Goal: Task Accomplishment & Management: Use online tool/utility

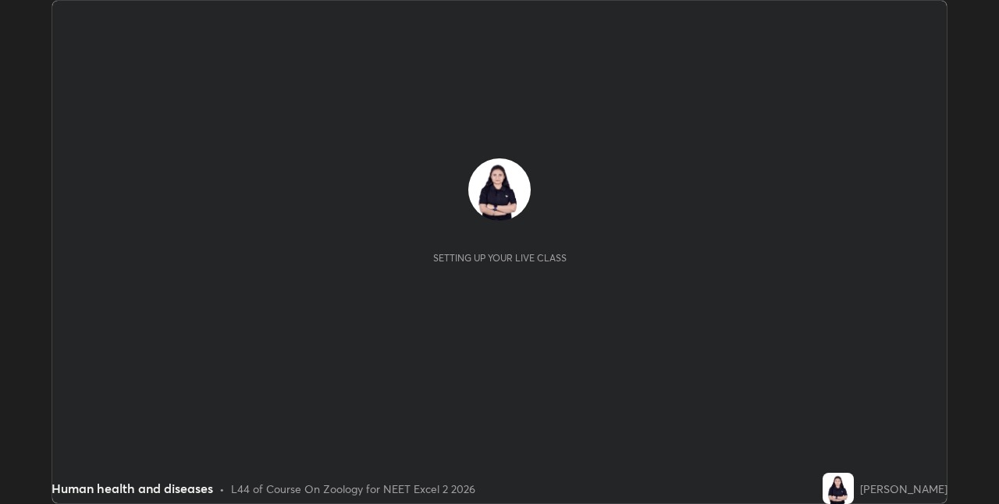
scroll to position [504, 999]
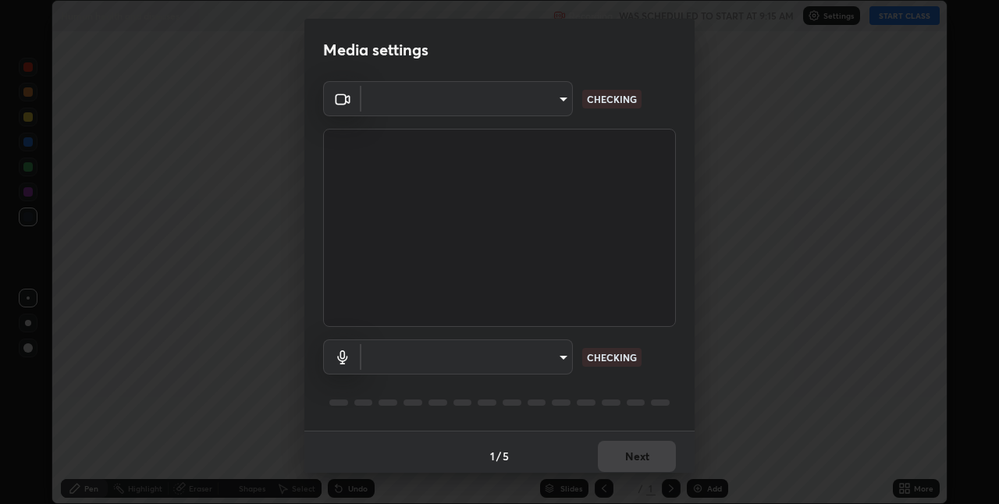
type input "8eb8a9b94d543390f1bf6c46f2de83bcb95ddf8c53c718d69585ea9f7ba8e57b"
type input "default"
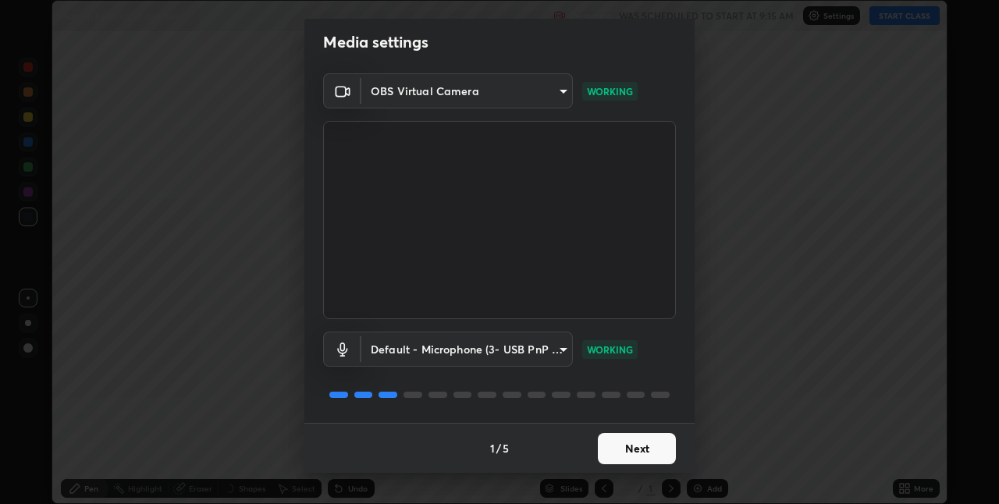
click at [615, 447] on button "Next" at bounding box center [637, 448] width 78 height 31
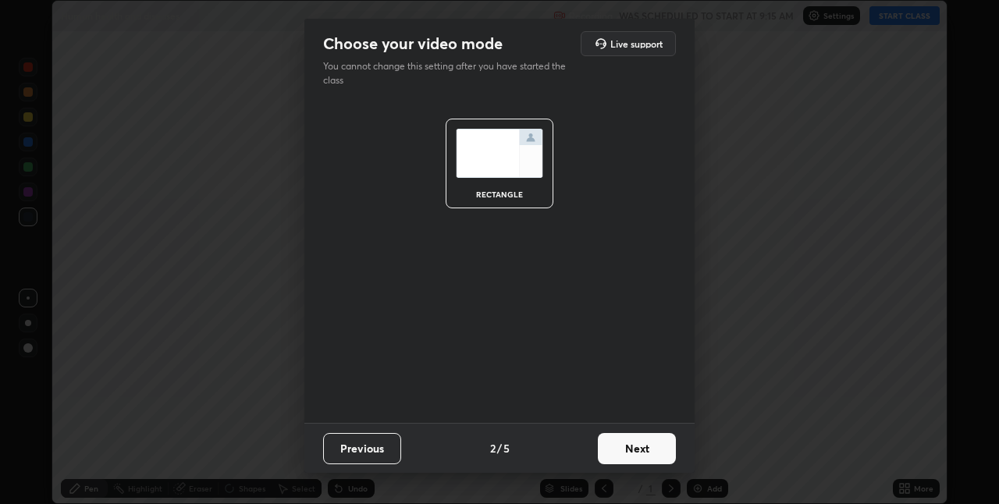
click at [623, 445] on button "Next" at bounding box center [637, 448] width 78 height 31
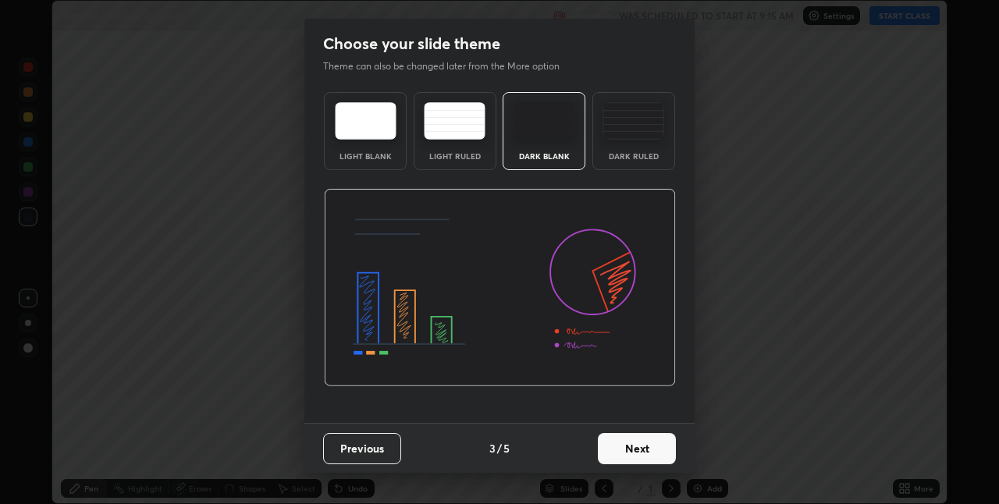
click at [617, 448] on button "Next" at bounding box center [637, 448] width 78 height 31
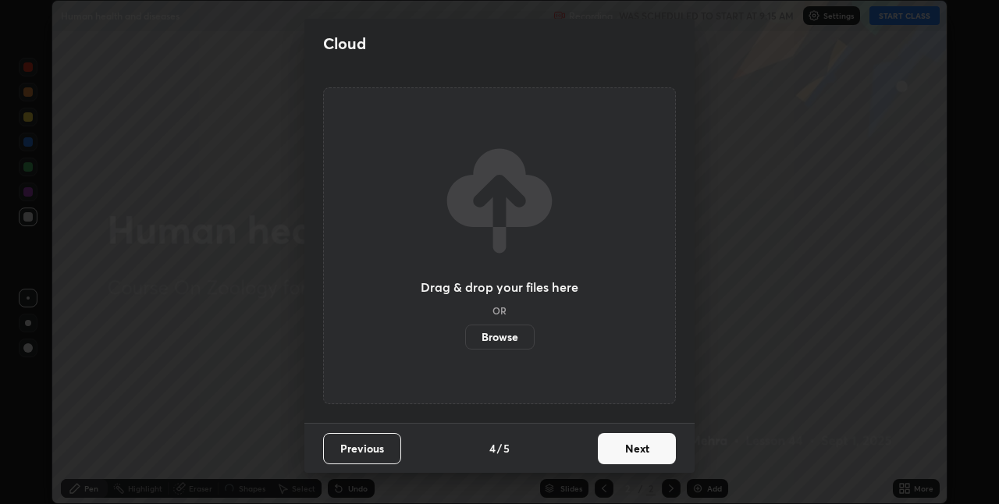
click at [628, 439] on button "Next" at bounding box center [637, 448] width 78 height 31
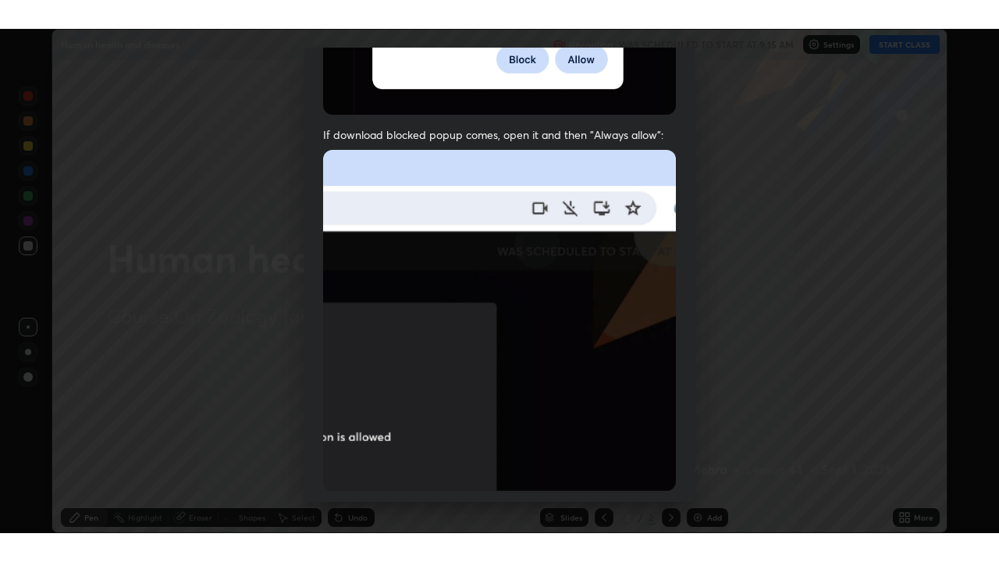
scroll to position [326, 0]
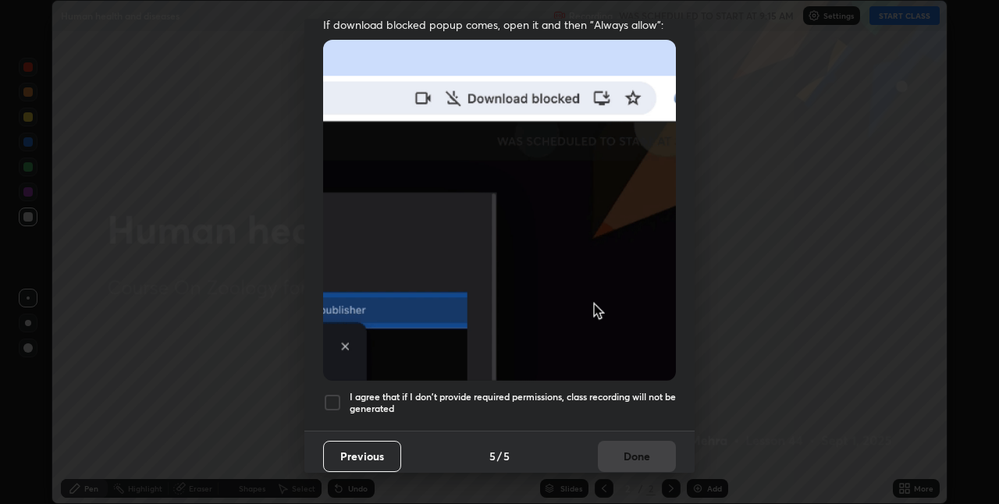
click at [532, 391] on h5 "I agree that if I don't provide required permissions, class recording will not …" at bounding box center [512, 403] width 326 height 24
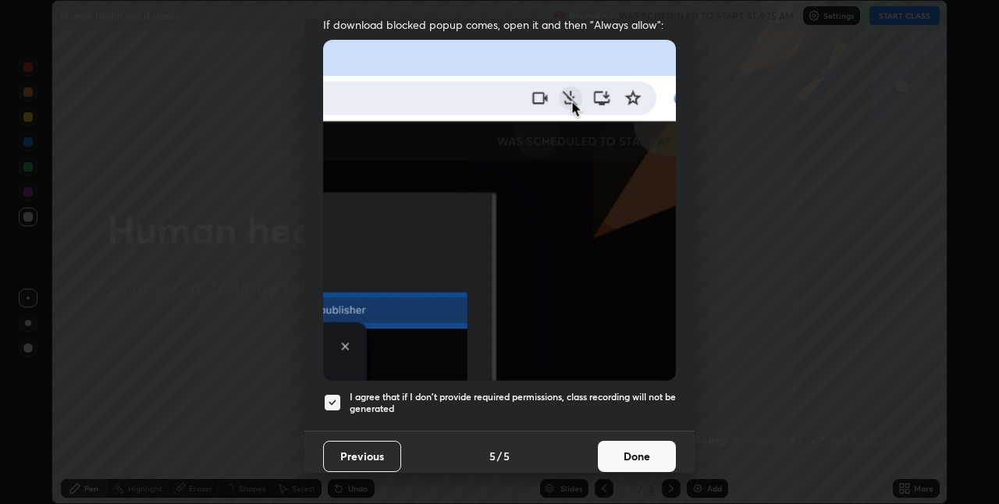
click at [640, 443] on button "Done" at bounding box center [637, 456] width 78 height 31
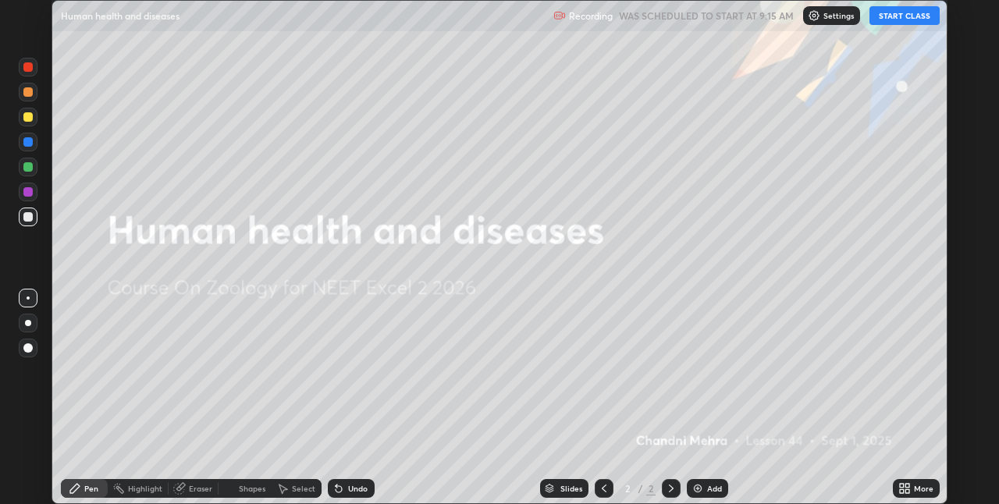
click at [898, 16] on button "START CLASS" at bounding box center [904, 15] width 70 height 19
click at [910, 489] on icon at bounding box center [904, 488] width 12 height 12
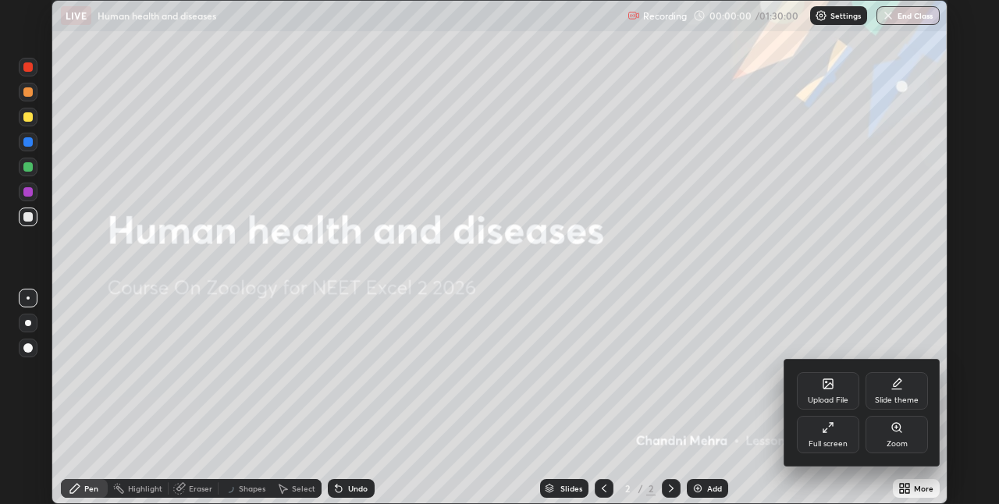
click at [839, 434] on div "Full screen" at bounding box center [827, 434] width 62 height 37
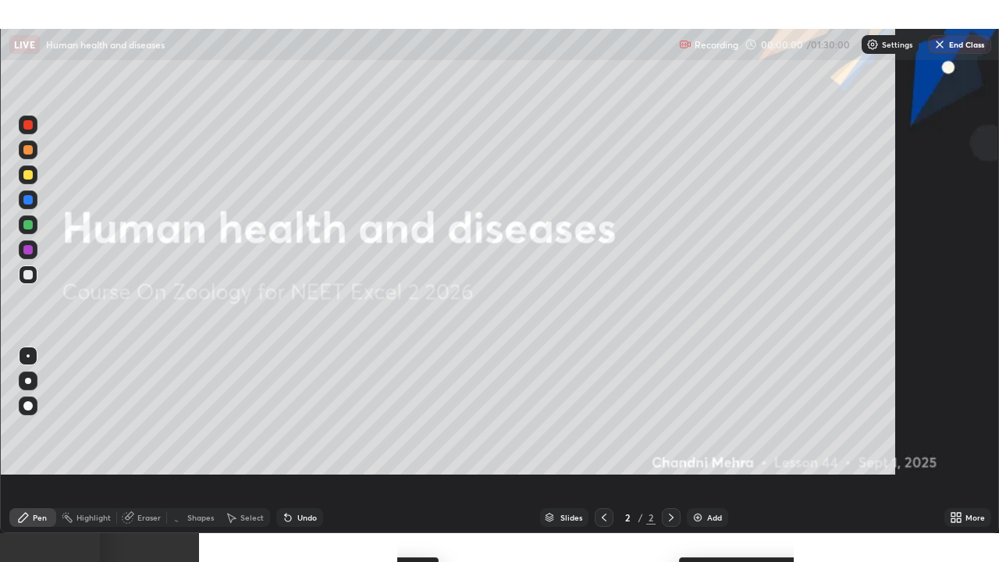
scroll to position [562, 999]
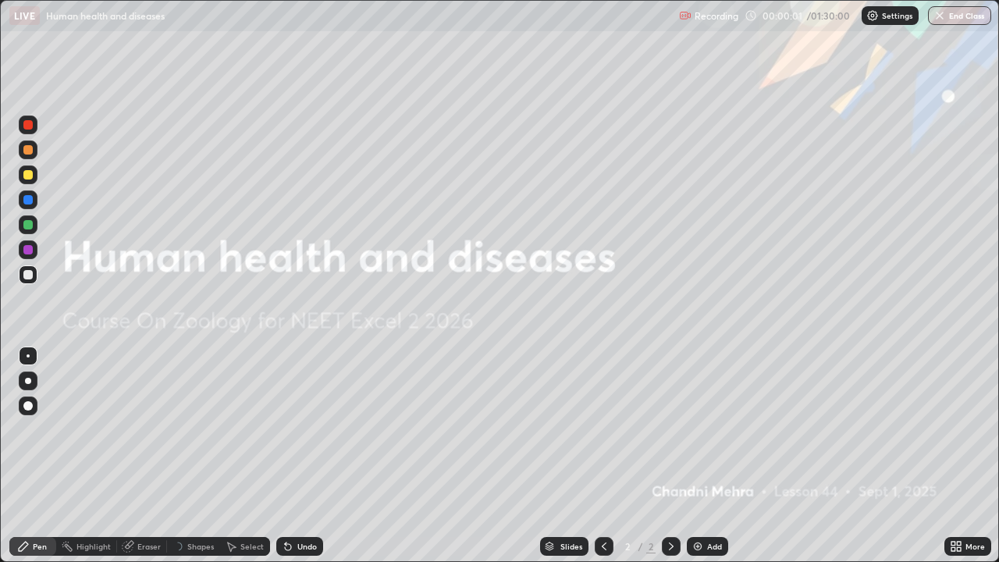
click at [707, 503] on div "Add" at bounding box center [714, 546] width 15 height 8
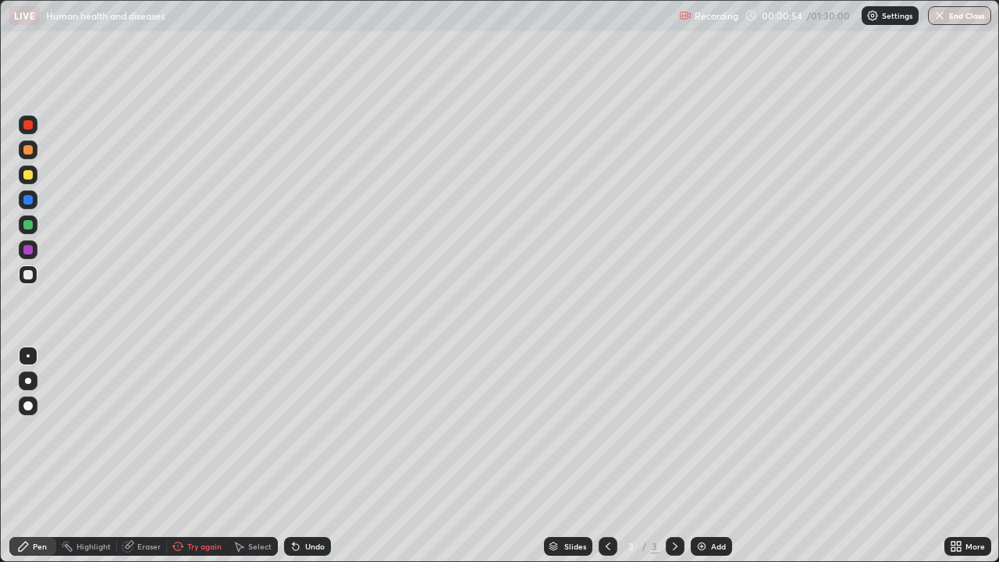
click at [192, 503] on div "Try again" at bounding box center [204, 546] width 34 height 8
click at [37, 378] on div at bounding box center [28, 380] width 19 height 19
click at [286, 503] on icon at bounding box center [288, 547] width 6 height 6
click at [289, 503] on icon at bounding box center [288, 546] width 12 height 12
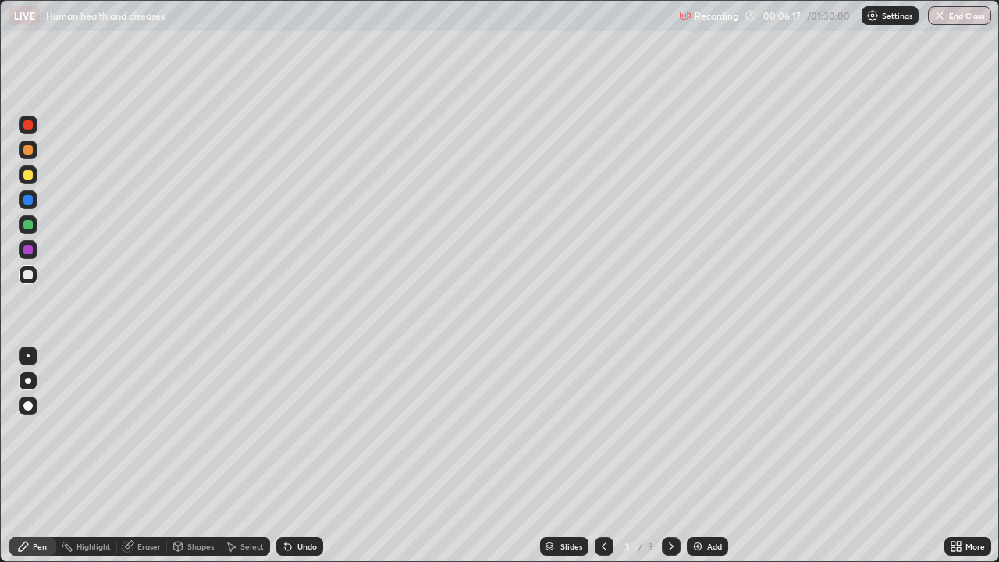
click at [300, 503] on div "Undo" at bounding box center [307, 546] width 20 height 8
click at [27, 254] on div at bounding box center [27, 249] width 9 height 9
click at [28, 275] on div at bounding box center [27, 274] width 9 height 9
click at [31, 177] on div at bounding box center [27, 174] width 9 height 9
click at [294, 503] on div "Undo" at bounding box center [299, 546] width 47 height 19
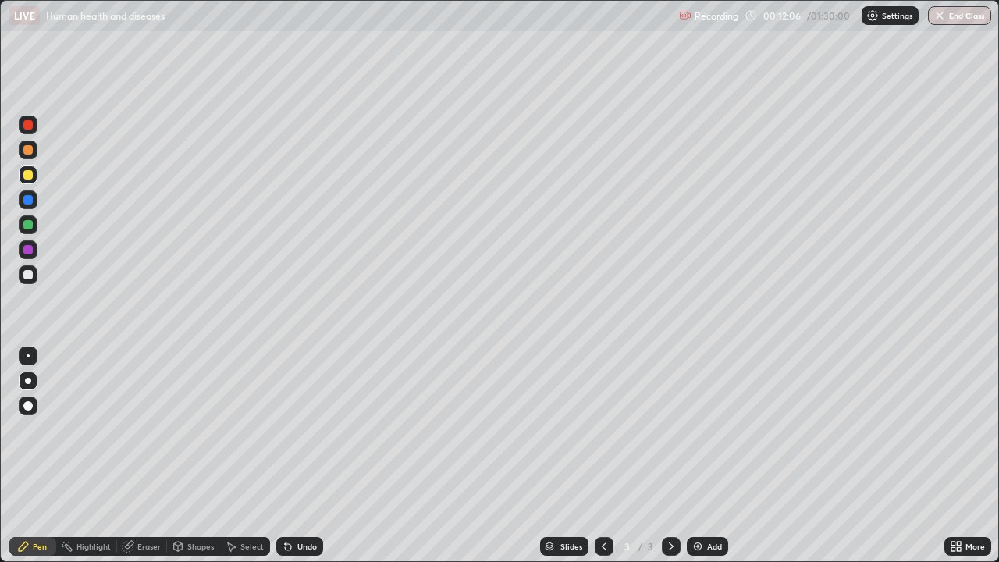
click at [297, 503] on div "Undo" at bounding box center [307, 546] width 20 height 8
click at [703, 503] on div "Add" at bounding box center [706, 546] width 41 height 19
click at [30, 230] on div at bounding box center [28, 224] width 19 height 19
click at [27, 250] on div at bounding box center [27, 249] width 9 height 9
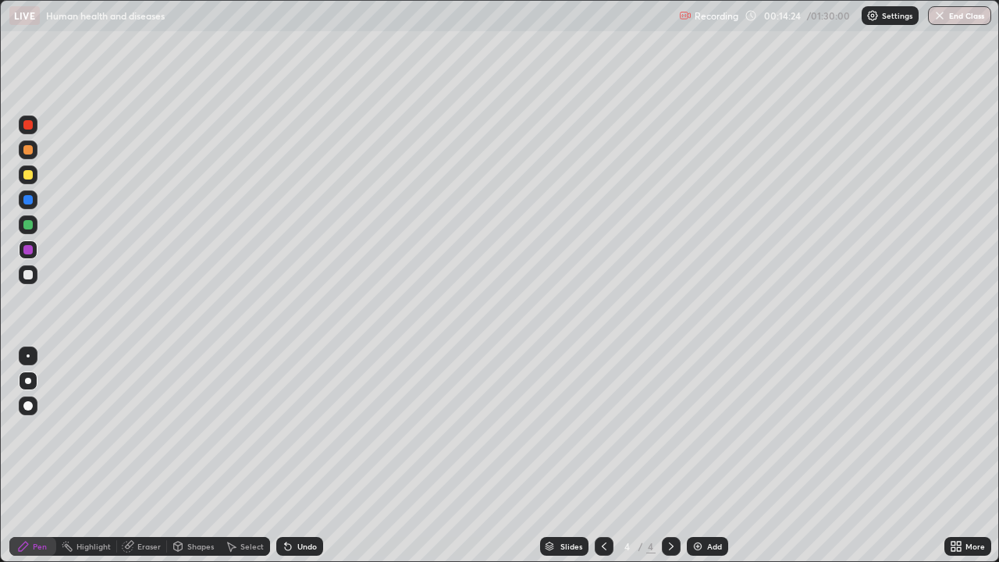
click at [294, 503] on div "Undo" at bounding box center [299, 546] width 47 height 19
click at [296, 503] on div "Undo" at bounding box center [299, 546] width 47 height 19
click at [299, 503] on div "Undo" at bounding box center [307, 546] width 20 height 8
click at [302, 503] on div "Undo" at bounding box center [307, 546] width 20 height 8
click at [297, 503] on div "Undo" at bounding box center [307, 546] width 20 height 8
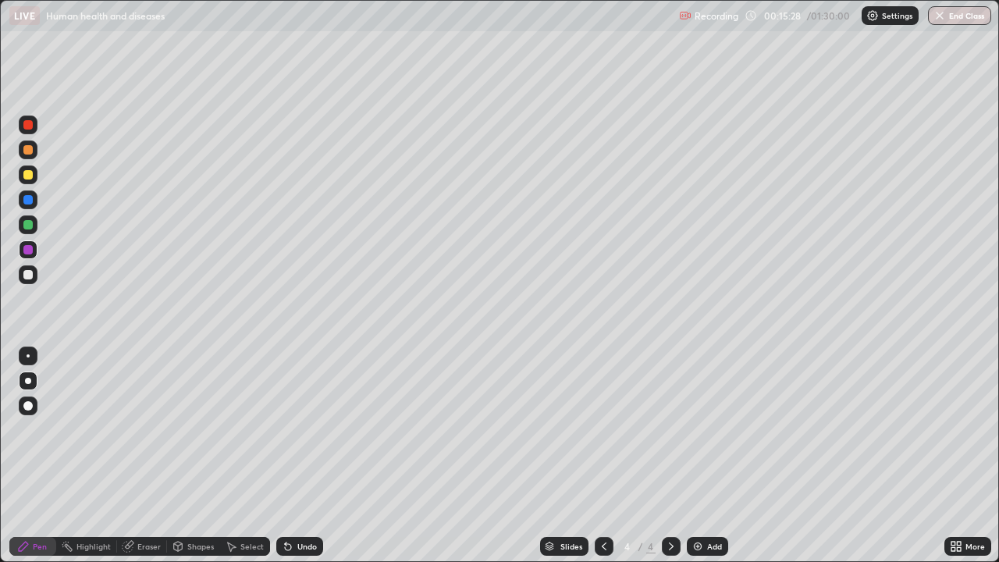
click at [297, 503] on div "Undo" at bounding box center [307, 546] width 20 height 8
click at [293, 503] on div "Undo" at bounding box center [299, 546] width 47 height 19
click at [292, 503] on div "Undo" at bounding box center [299, 546] width 47 height 19
click at [594, 503] on div at bounding box center [603, 546] width 19 height 19
click at [30, 124] on div at bounding box center [27, 124] width 9 height 9
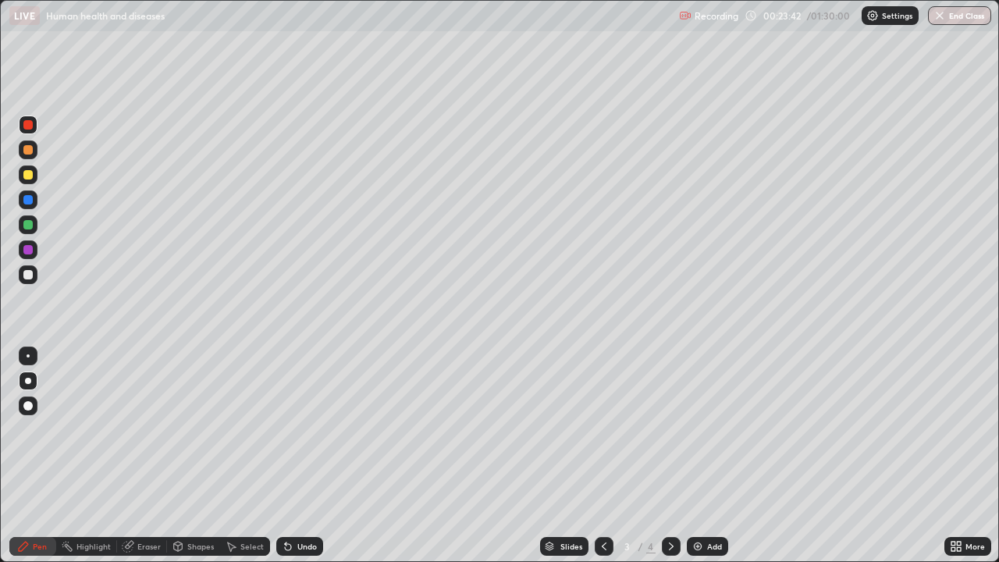
click at [673, 503] on div at bounding box center [671, 546] width 19 height 19
click at [704, 503] on div "Add" at bounding box center [706, 546] width 41 height 19
click at [29, 175] on div at bounding box center [27, 174] width 9 height 9
click at [603, 503] on icon at bounding box center [604, 546] width 12 height 12
click at [668, 503] on icon at bounding box center [671, 546] width 12 height 12
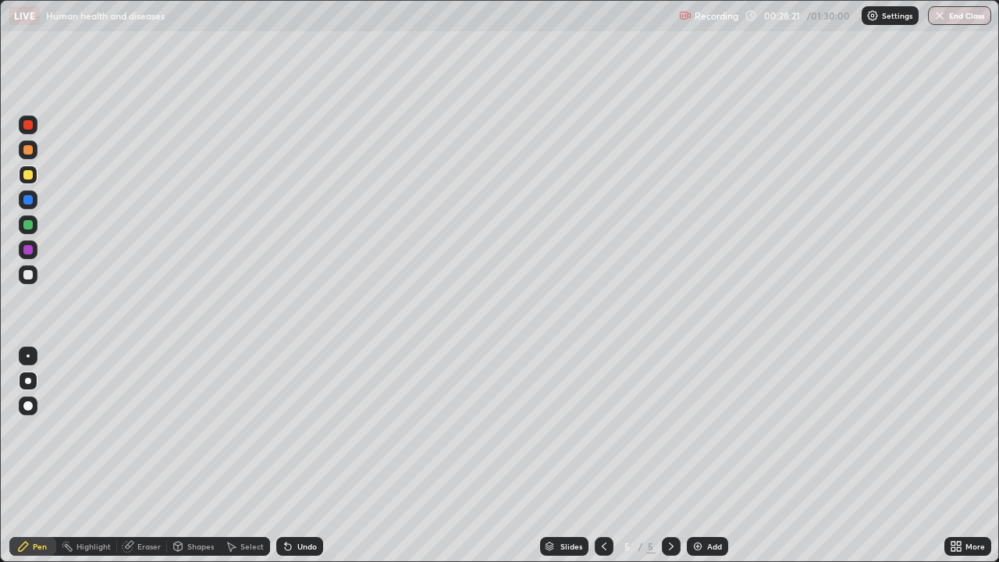
click at [32, 276] on div at bounding box center [27, 274] width 9 height 9
click at [30, 257] on div at bounding box center [28, 249] width 19 height 19
click at [29, 125] on div at bounding box center [27, 124] width 9 height 9
click at [35, 205] on div at bounding box center [28, 199] width 19 height 19
click at [29, 175] on div at bounding box center [27, 174] width 9 height 9
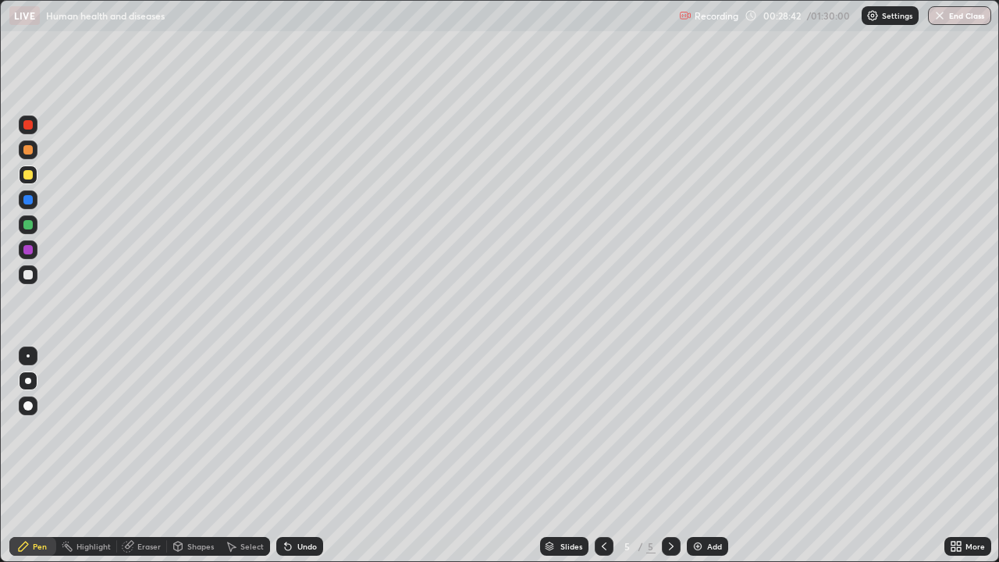
click at [28, 151] on div at bounding box center [27, 149] width 9 height 9
click at [29, 250] on div at bounding box center [27, 249] width 9 height 9
click at [34, 229] on div at bounding box center [28, 224] width 19 height 19
click at [300, 503] on div "Undo" at bounding box center [299, 546] width 47 height 19
click at [32, 277] on div at bounding box center [27, 274] width 9 height 9
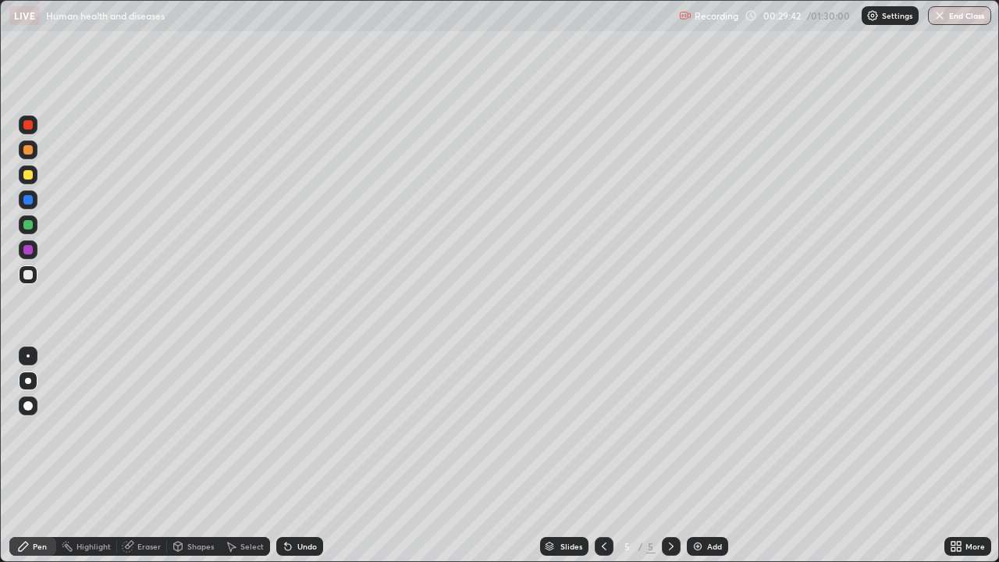
click at [301, 503] on div "Undo" at bounding box center [307, 546] width 20 height 8
click at [305, 503] on div "Undo" at bounding box center [307, 546] width 20 height 8
click at [316, 503] on div "Undo" at bounding box center [299, 546] width 47 height 19
click at [30, 172] on div at bounding box center [27, 174] width 9 height 9
click at [40, 228] on div at bounding box center [28, 224] width 25 height 25
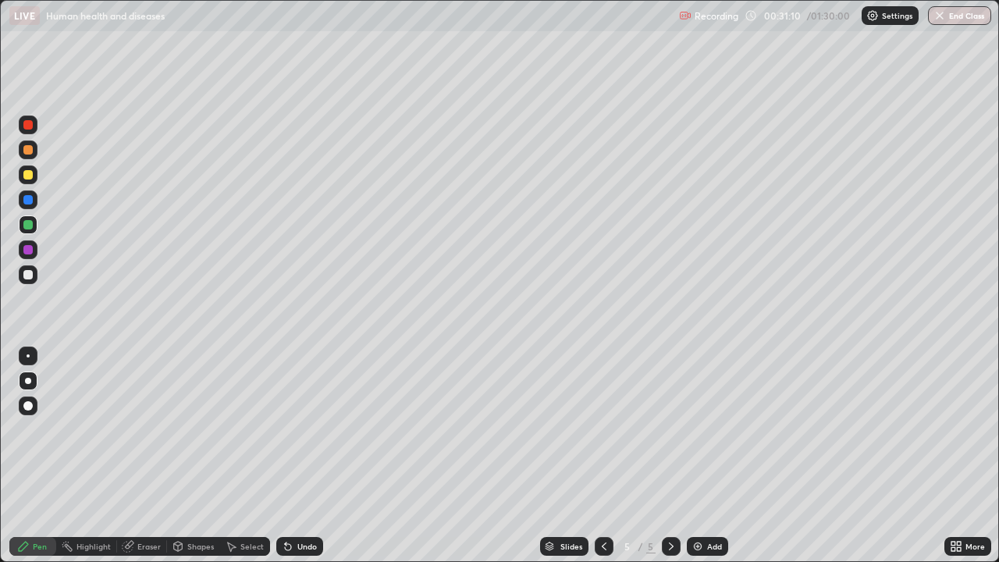
click at [32, 178] on div at bounding box center [28, 174] width 19 height 19
click at [39, 243] on div at bounding box center [28, 249] width 25 height 25
click at [286, 503] on icon at bounding box center [288, 547] width 6 height 6
click at [149, 503] on div "Eraser" at bounding box center [148, 546] width 23 height 8
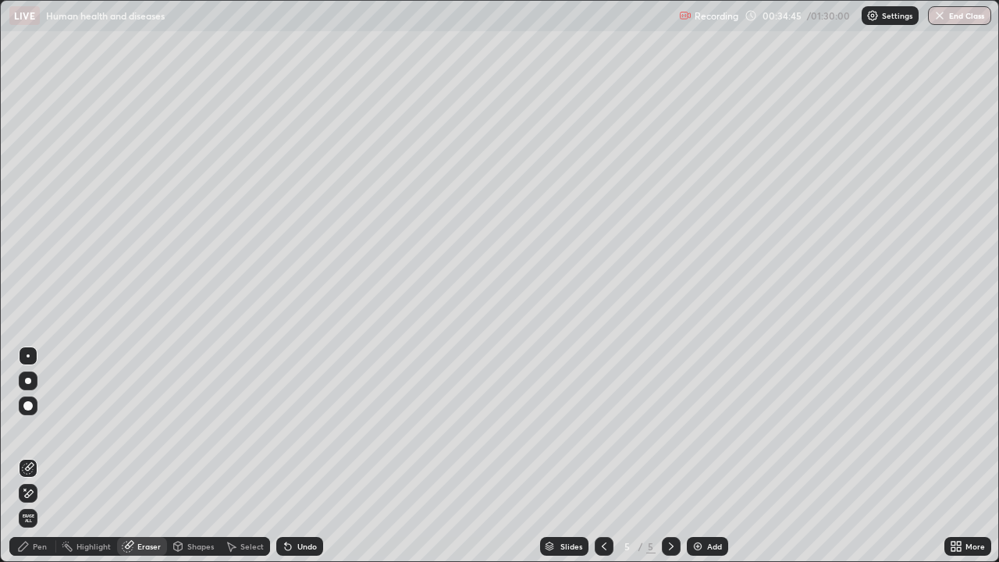
click at [48, 503] on div "Pen" at bounding box center [32, 546] width 47 height 19
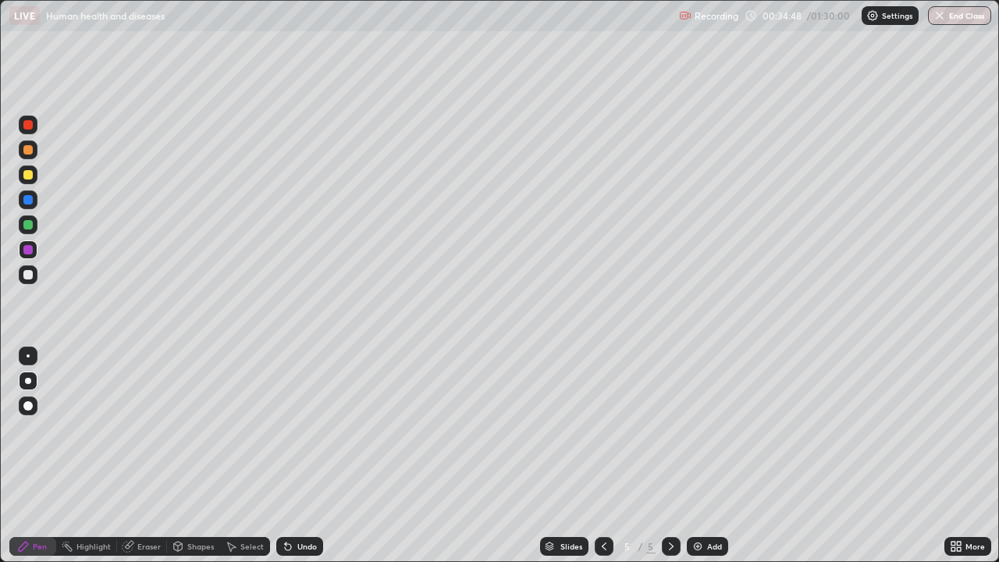
click at [34, 271] on div at bounding box center [28, 274] width 19 height 19
click at [711, 503] on div "Add" at bounding box center [714, 546] width 15 height 8
click at [29, 200] on div at bounding box center [27, 199] width 9 height 9
click at [285, 503] on icon at bounding box center [286, 543] width 2 height 2
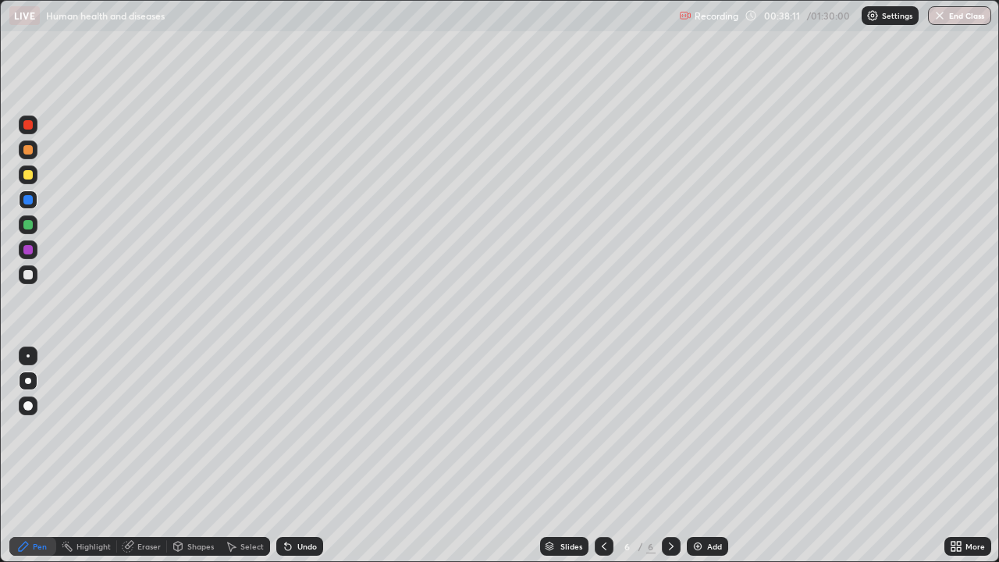
click at [28, 275] on div at bounding box center [27, 274] width 9 height 9
click at [26, 175] on div at bounding box center [27, 174] width 9 height 9
click at [293, 503] on div "Undo" at bounding box center [299, 546] width 47 height 19
click at [297, 503] on div "Undo" at bounding box center [307, 546] width 20 height 8
click at [305, 503] on div "Undo" at bounding box center [299, 546] width 47 height 19
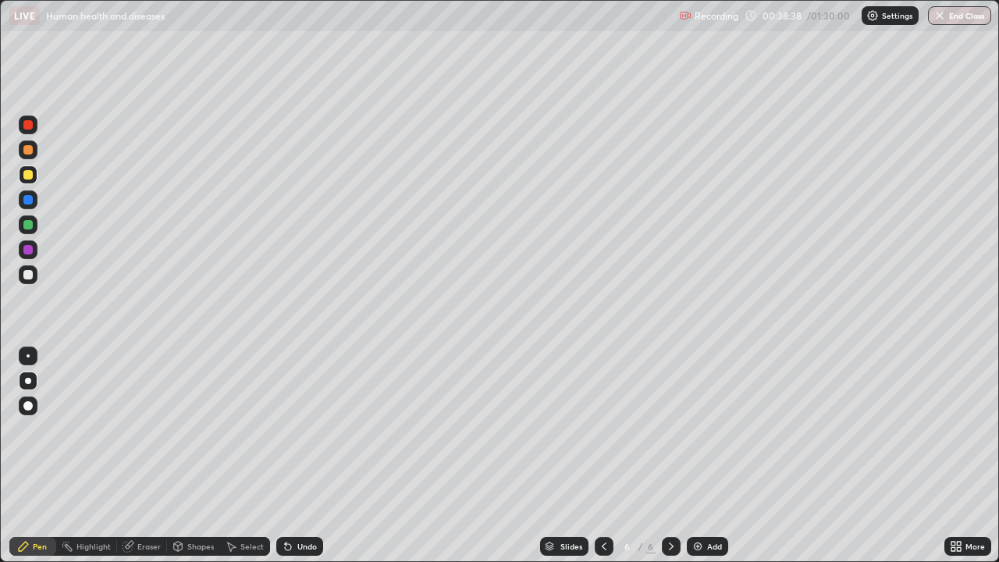
click at [298, 503] on div "Undo" at bounding box center [307, 546] width 20 height 8
click at [303, 503] on div "Undo" at bounding box center [307, 546] width 20 height 8
click at [299, 503] on div "Undo" at bounding box center [307, 546] width 20 height 8
click at [297, 503] on div "Undo" at bounding box center [307, 546] width 20 height 8
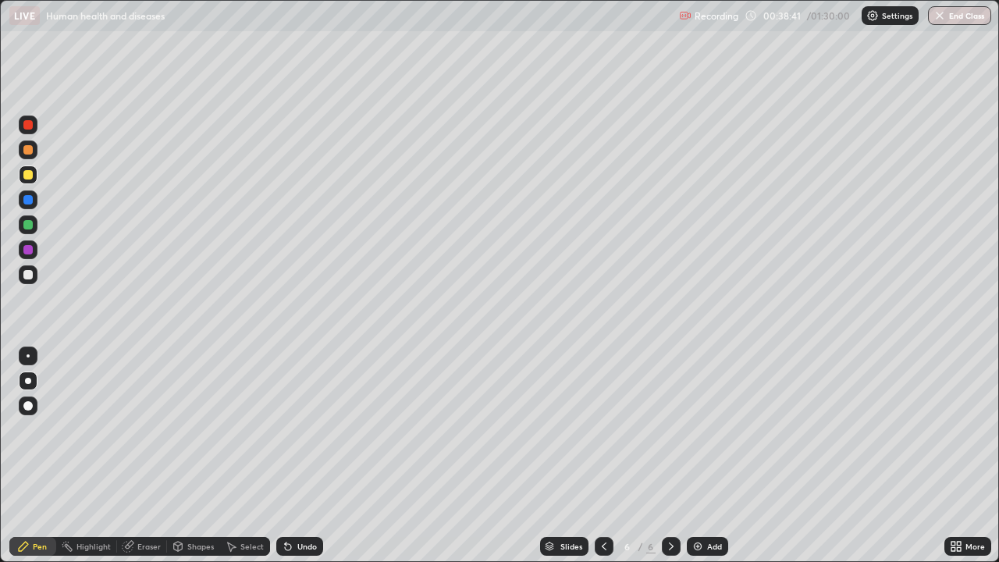
click at [305, 503] on div "Undo" at bounding box center [307, 546] width 20 height 8
click at [602, 503] on icon at bounding box center [604, 546] width 12 height 12
click at [669, 503] on icon at bounding box center [671, 546] width 12 height 12
click at [29, 251] on div at bounding box center [27, 249] width 9 height 9
click at [34, 276] on div at bounding box center [28, 274] width 19 height 19
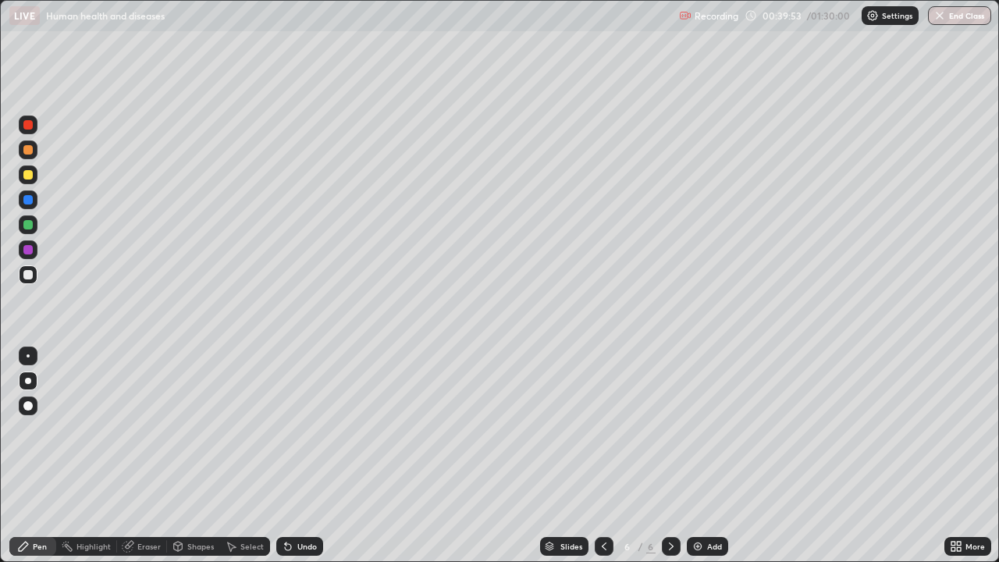
click at [31, 222] on div at bounding box center [27, 224] width 9 height 9
click at [27, 276] on div at bounding box center [27, 274] width 9 height 9
click at [34, 221] on div at bounding box center [28, 224] width 19 height 19
click at [289, 503] on icon at bounding box center [288, 546] width 12 height 12
click at [293, 503] on div "Undo" at bounding box center [299, 546] width 47 height 19
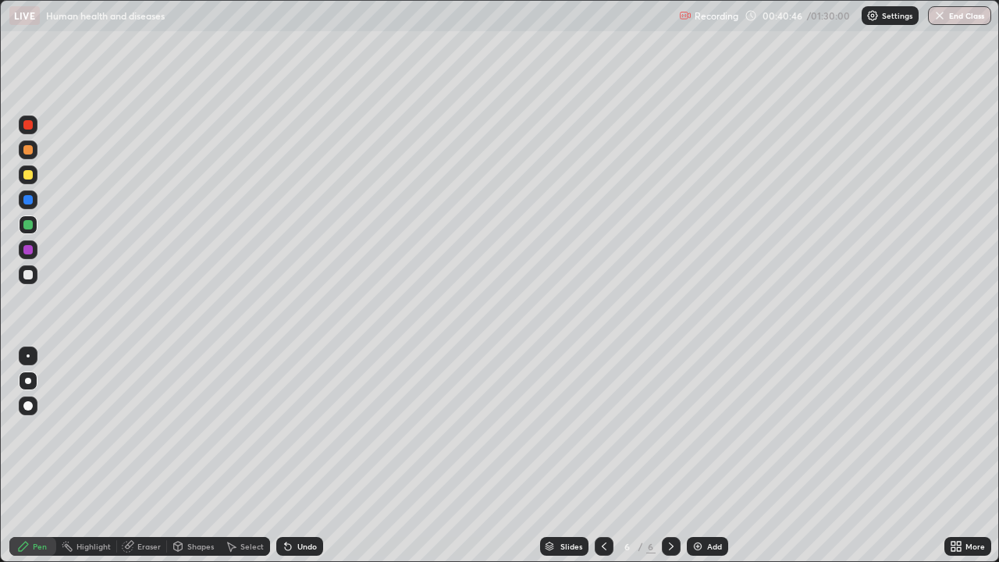
click at [34, 179] on div at bounding box center [28, 174] width 19 height 19
click at [34, 224] on div at bounding box center [28, 224] width 19 height 19
click at [305, 503] on div "Undo" at bounding box center [307, 546] width 20 height 8
click at [303, 503] on div "Undo" at bounding box center [307, 546] width 20 height 8
click at [310, 503] on div "Undo" at bounding box center [299, 546] width 47 height 19
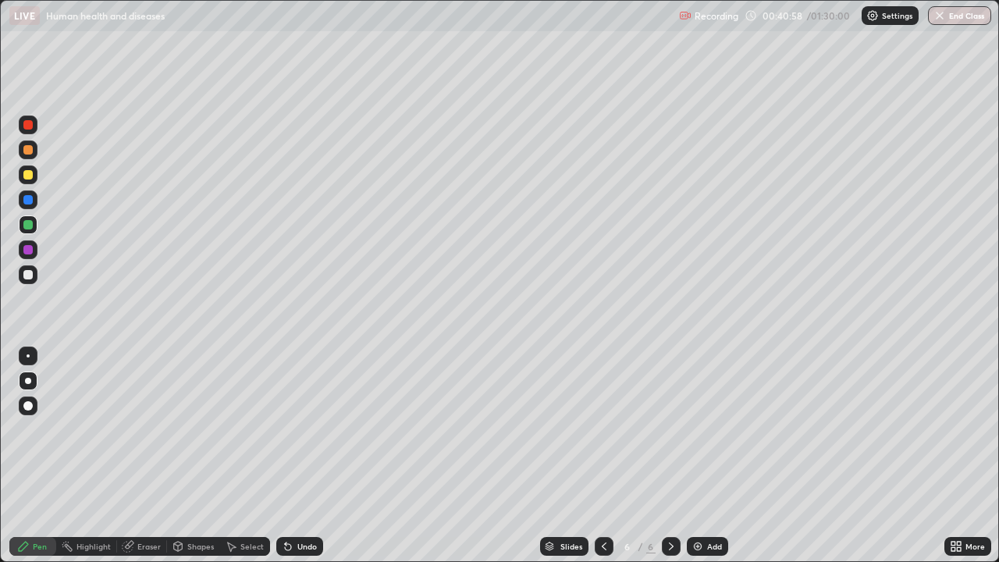
click at [313, 503] on div "Undo" at bounding box center [299, 546] width 47 height 19
click at [298, 503] on div "Undo" at bounding box center [299, 546] width 47 height 19
click at [304, 503] on div "Undo" at bounding box center [307, 546] width 20 height 8
click at [307, 503] on div "Undo" at bounding box center [299, 546] width 47 height 19
click at [310, 503] on div "Undo" at bounding box center [299, 546] width 47 height 19
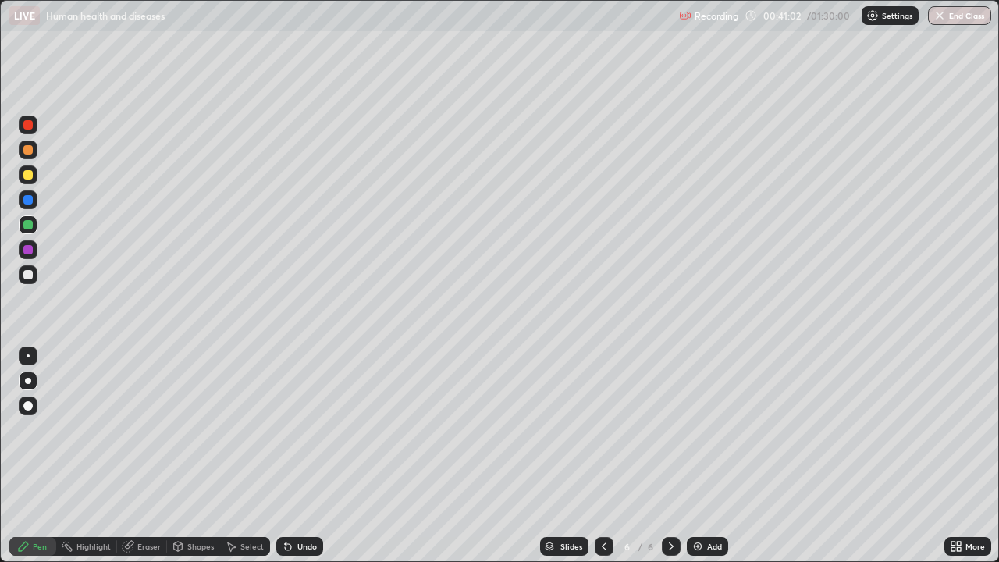
click at [314, 503] on div "Undo" at bounding box center [299, 546] width 47 height 19
click at [316, 503] on div "Undo" at bounding box center [299, 546] width 47 height 19
click at [319, 503] on div "Undo" at bounding box center [299, 546] width 47 height 19
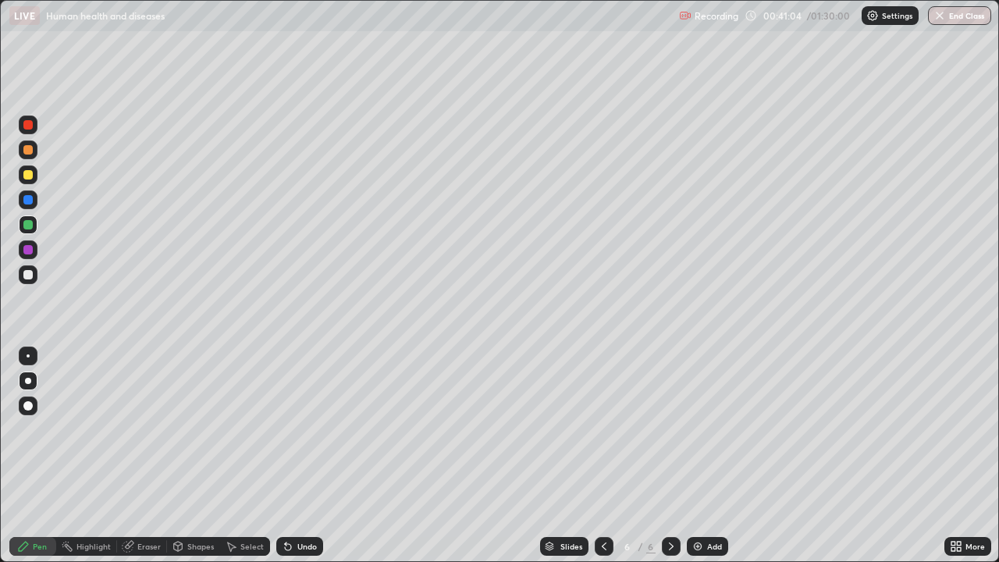
click at [317, 503] on div "Undo" at bounding box center [299, 546] width 47 height 19
click at [286, 503] on icon at bounding box center [288, 547] width 6 height 6
click at [293, 503] on div "Undo" at bounding box center [299, 546] width 47 height 19
click at [285, 503] on icon at bounding box center [286, 543] width 2 height 2
click at [288, 503] on icon at bounding box center [288, 546] width 12 height 12
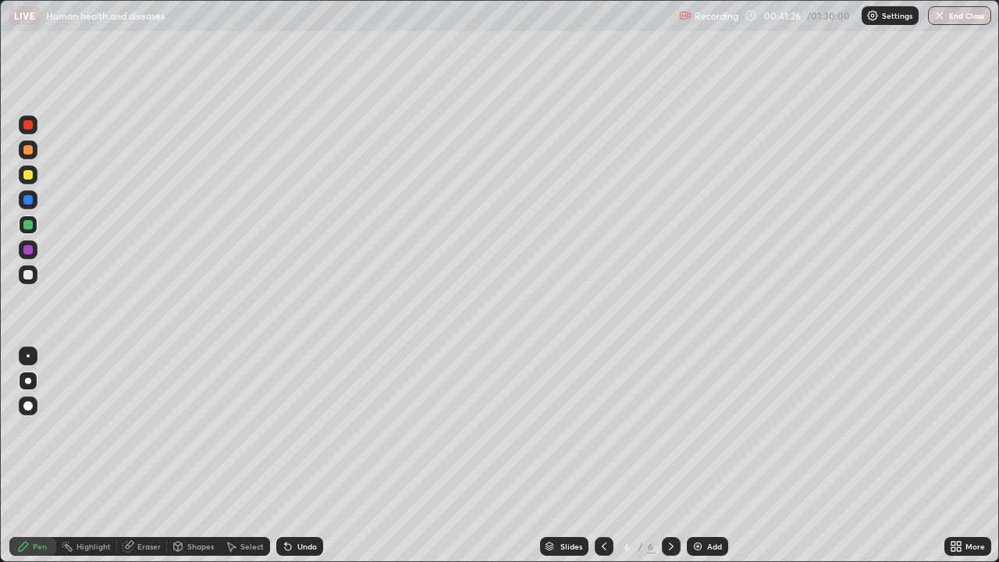
click at [288, 503] on icon at bounding box center [288, 546] width 12 height 12
click at [286, 503] on div "Undo" at bounding box center [299, 546] width 47 height 19
click at [27, 169] on div at bounding box center [28, 174] width 19 height 19
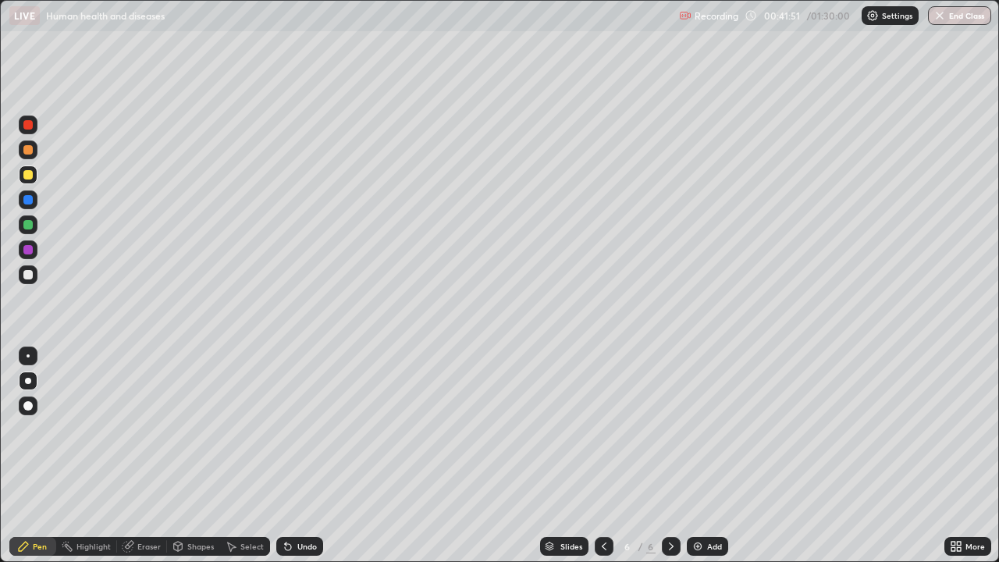
click at [23, 275] on div at bounding box center [27, 274] width 9 height 9
click at [297, 503] on div "Undo" at bounding box center [307, 546] width 20 height 8
click at [292, 503] on div "Undo" at bounding box center [299, 546] width 47 height 19
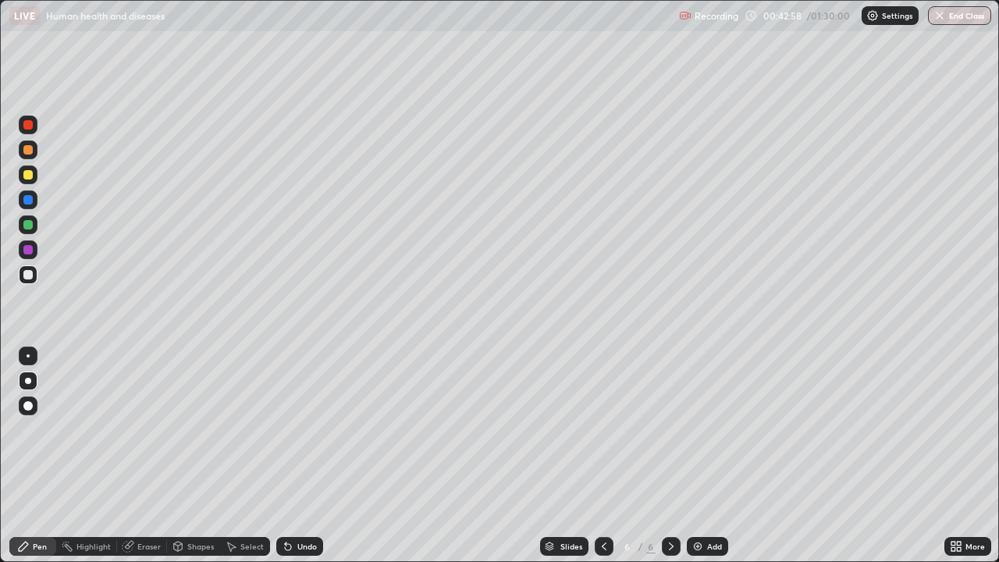
click at [296, 503] on div "Undo" at bounding box center [299, 546] width 47 height 19
click at [303, 503] on div "Undo" at bounding box center [307, 546] width 20 height 8
click at [300, 503] on div "Undo" at bounding box center [307, 546] width 20 height 8
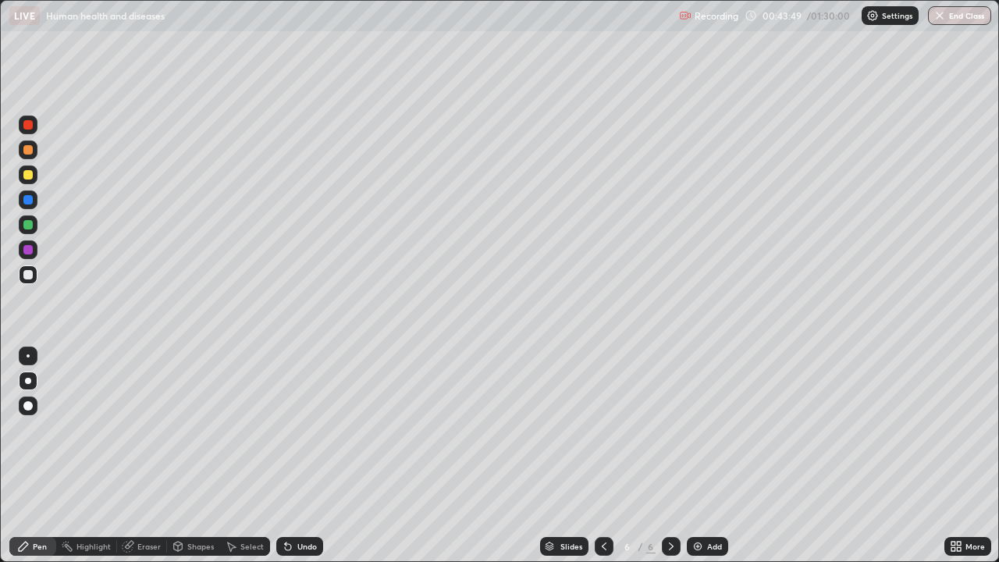
click at [300, 503] on div "Undo" at bounding box center [307, 546] width 20 height 8
click at [303, 503] on div "Undo" at bounding box center [307, 546] width 20 height 8
click at [301, 503] on div "Undo" at bounding box center [307, 546] width 20 height 8
click at [297, 503] on div "Undo" at bounding box center [307, 546] width 20 height 8
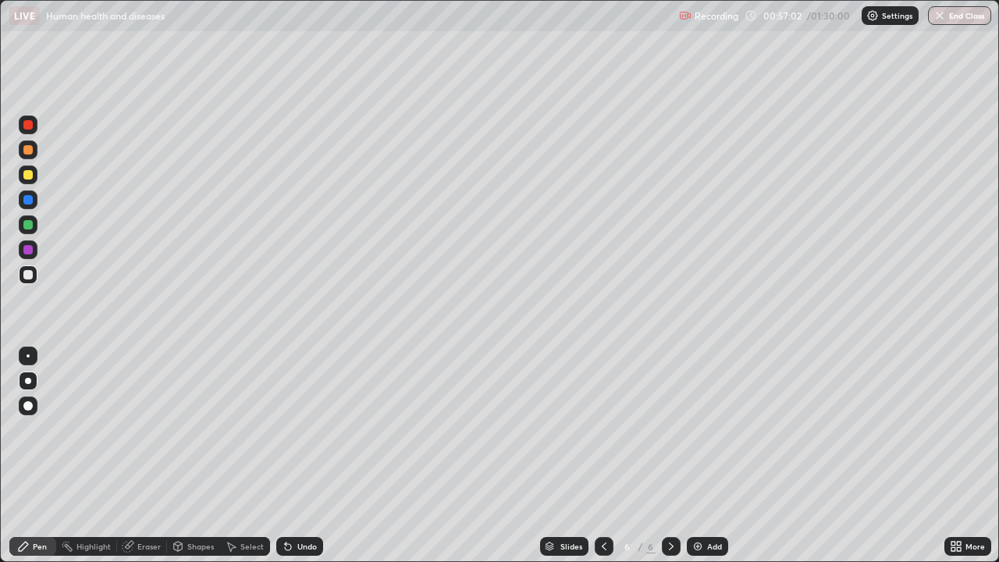
click at [601, 503] on icon at bounding box center [604, 546] width 12 height 12
click at [667, 503] on icon at bounding box center [671, 546] width 12 height 12
click at [714, 503] on div "Add" at bounding box center [714, 546] width 15 height 8
click at [605, 503] on icon at bounding box center [604, 546] width 12 height 12
click at [669, 503] on div at bounding box center [671, 545] width 19 height 31
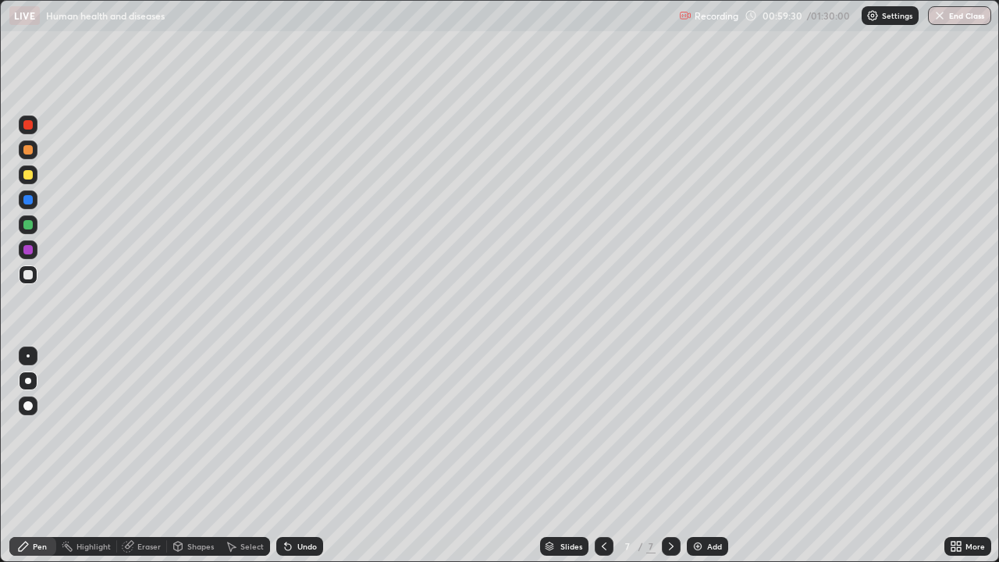
click at [288, 503] on icon at bounding box center [288, 547] width 6 height 6
click at [290, 503] on icon at bounding box center [288, 546] width 12 height 12
click at [285, 503] on icon at bounding box center [286, 543] width 2 height 2
click at [292, 503] on div "Undo" at bounding box center [299, 546] width 47 height 19
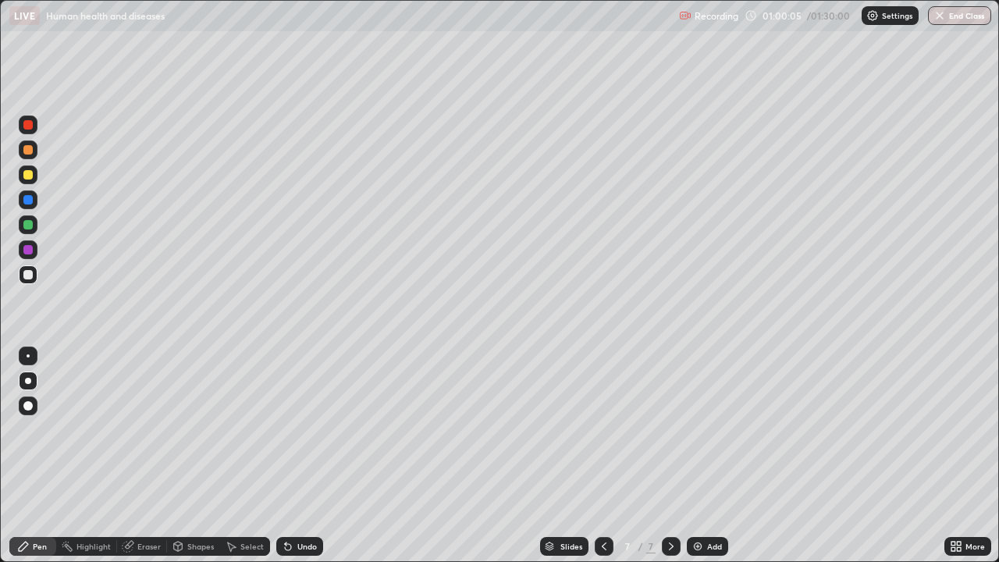
click at [285, 503] on icon at bounding box center [286, 543] width 2 height 2
click at [140, 503] on div "Eraser" at bounding box center [148, 546] width 23 height 8
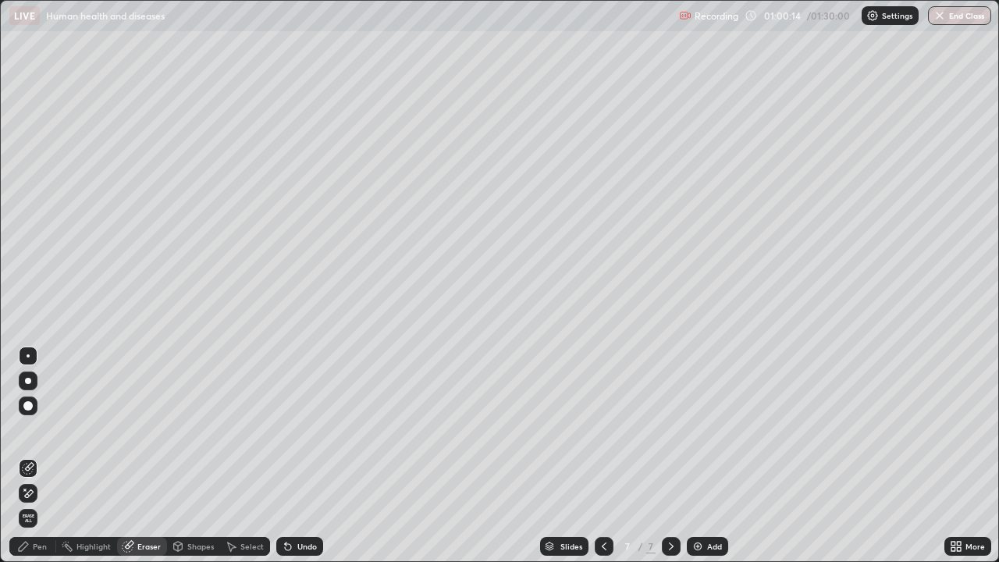
click at [48, 503] on div "Pen" at bounding box center [32, 546] width 47 height 19
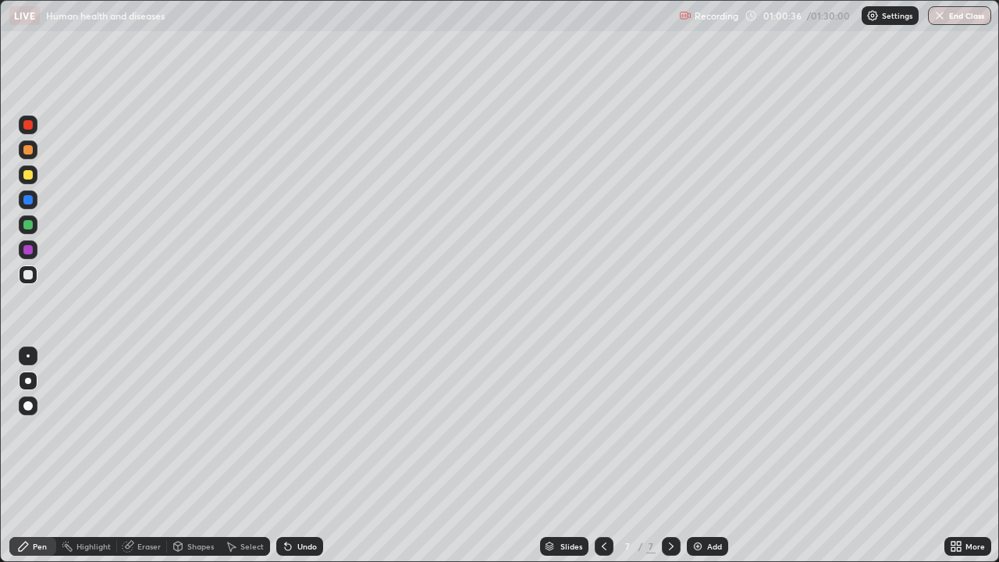
click at [285, 503] on icon at bounding box center [288, 547] width 6 height 6
click at [285, 503] on icon at bounding box center [286, 543] width 2 height 2
click at [294, 503] on div "Undo" at bounding box center [299, 546] width 47 height 19
click at [293, 503] on div "Undo" at bounding box center [299, 546] width 47 height 19
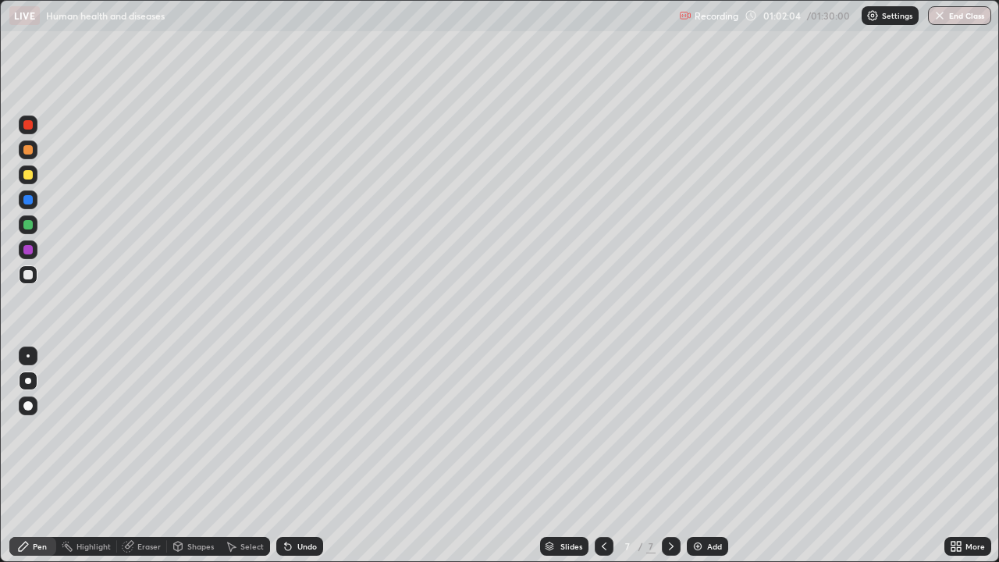
click at [294, 503] on div "Undo" at bounding box center [299, 546] width 47 height 19
click at [307, 503] on div "Undo" at bounding box center [307, 546] width 20 height 8
click at [302, 503] on div "Undo" at bounding box center [307, 546] width 20 height 8
click at [301, 503] on div "Undo" at bounding box center [307, 546] width 20 height 8
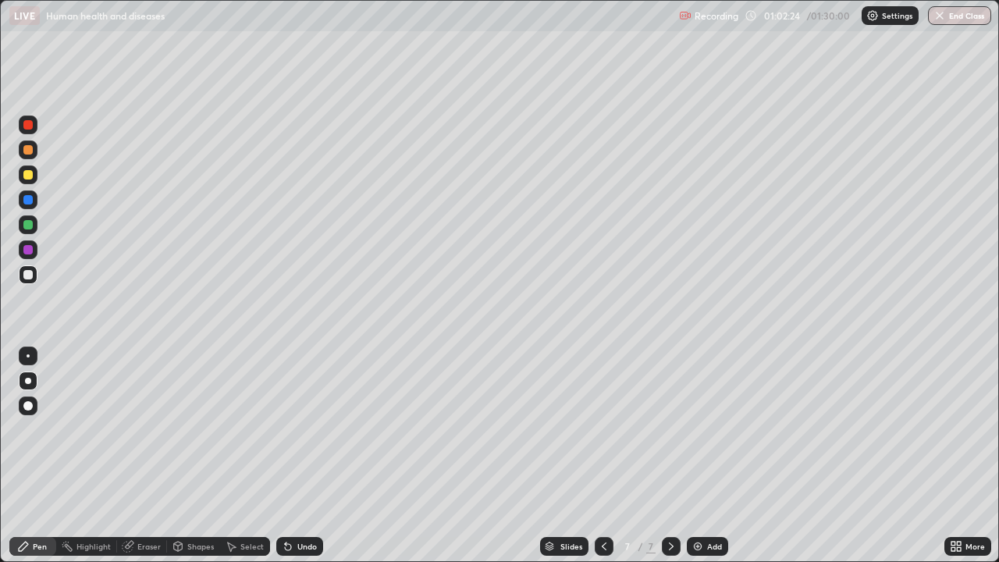
click at [301, 503] on div "Undo" at bounding box center [307, 546] width 20 height 8
click at [304, 503] on div "Undo" at bounding box center [307, 546] width 20 height 8
click at [285, 503] on icon at bounding box center [286, 543] width 2 height 2
click at [286, 503] on icon at bounding box center [288, 546] width 12 height 12
click at [25, 177] on div at bounding box center [27, 174] width 9 height 9
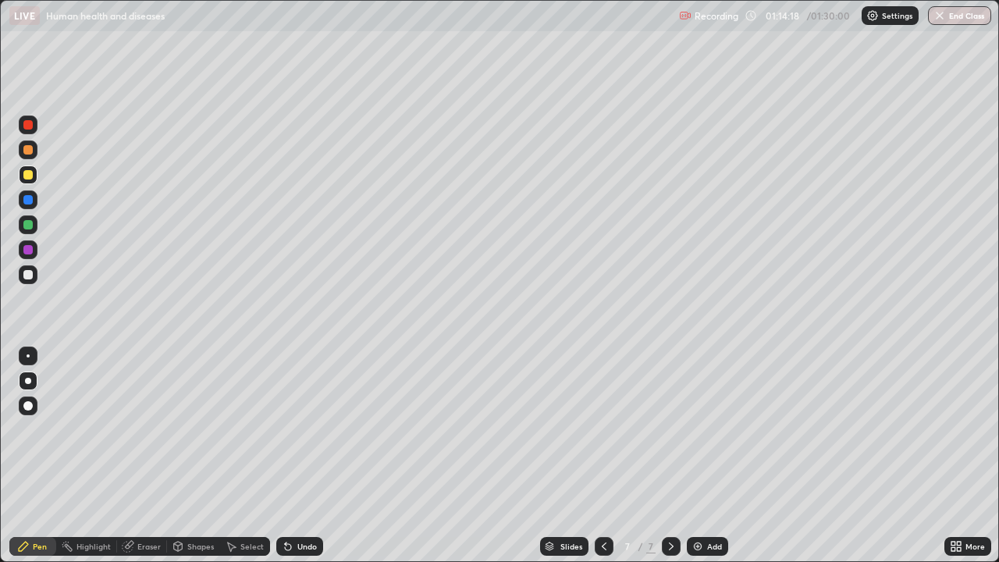
click at [713, 503] on div "Add" at bounding box center [714, 546] width 15 height 8
click at [286, 503] on div "Undo" at bounding box center [299, 546] width 47 height 19
click at [136, 503] on div "Eraser" at bounding box center [142, 546] width 50 height 19
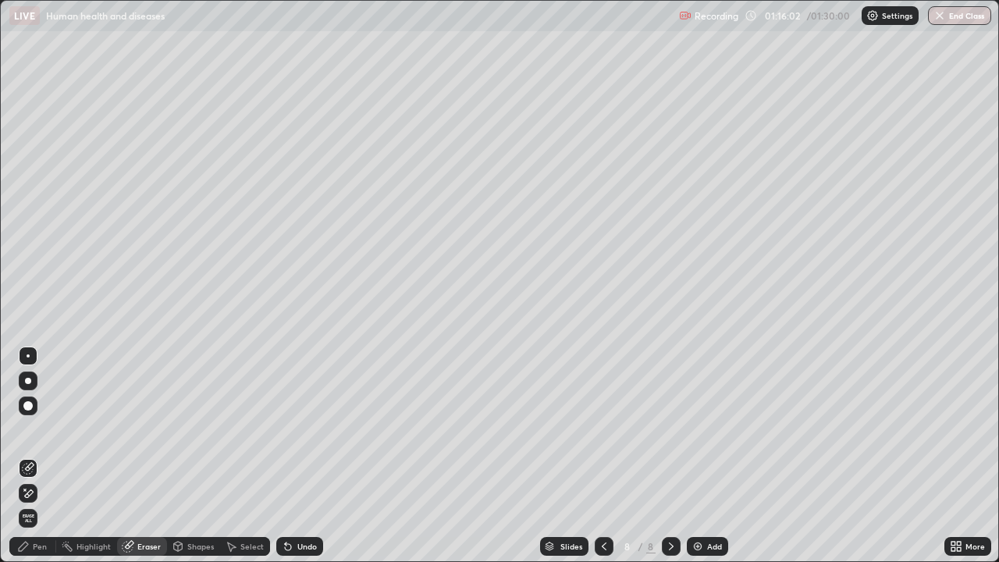
click at [44, 503] on div "Pen" at bounding box center [40, 546] width 14 height 8
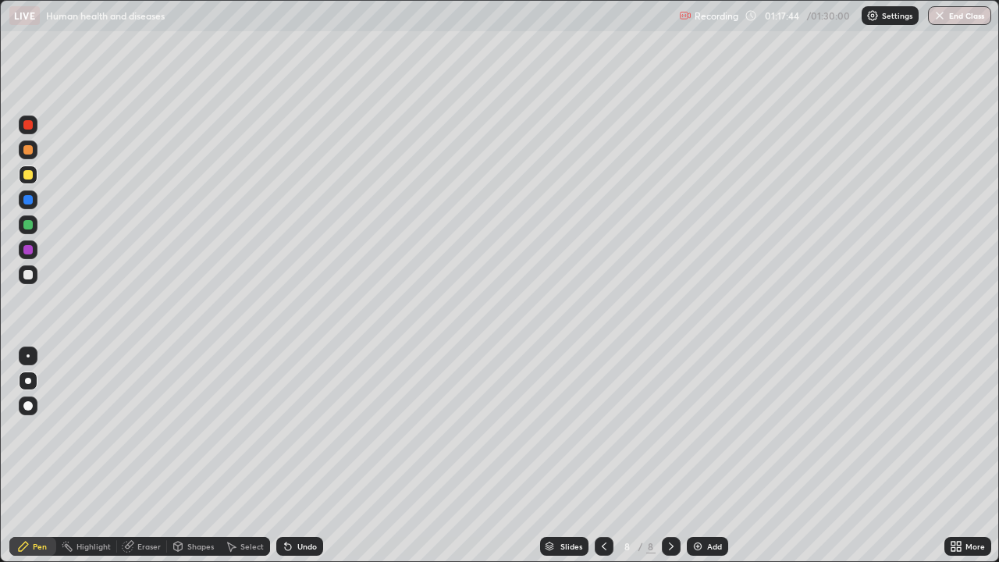
click at [25, 227] on div at bounding box center [27, 224] width 9 height 9
click at [135, 503] on div "Eraser" at bounding box center [142, 546] width 50 height 19
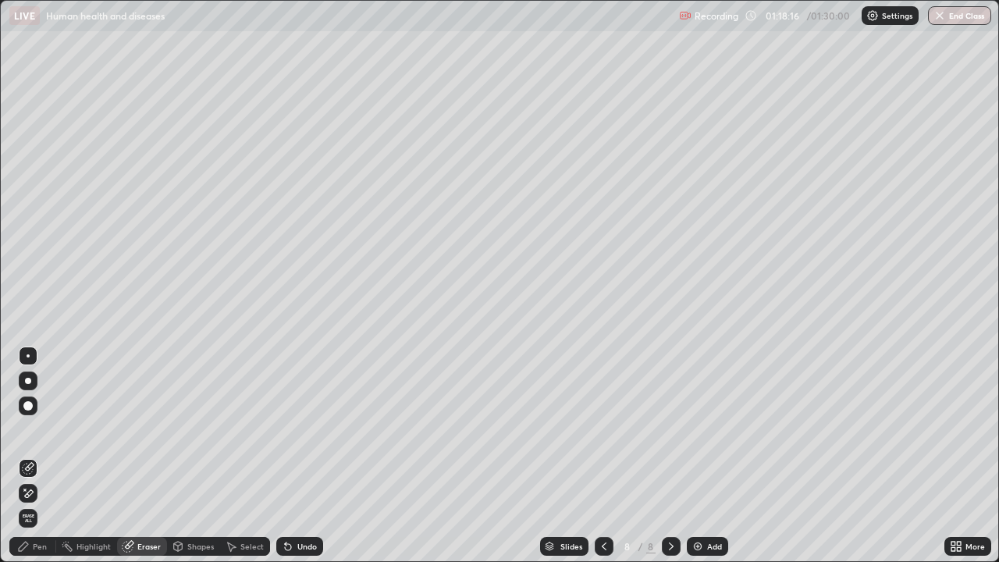
click at [48, 503] on div "Pen" at bounding box center [32, 546] width 47 height 19
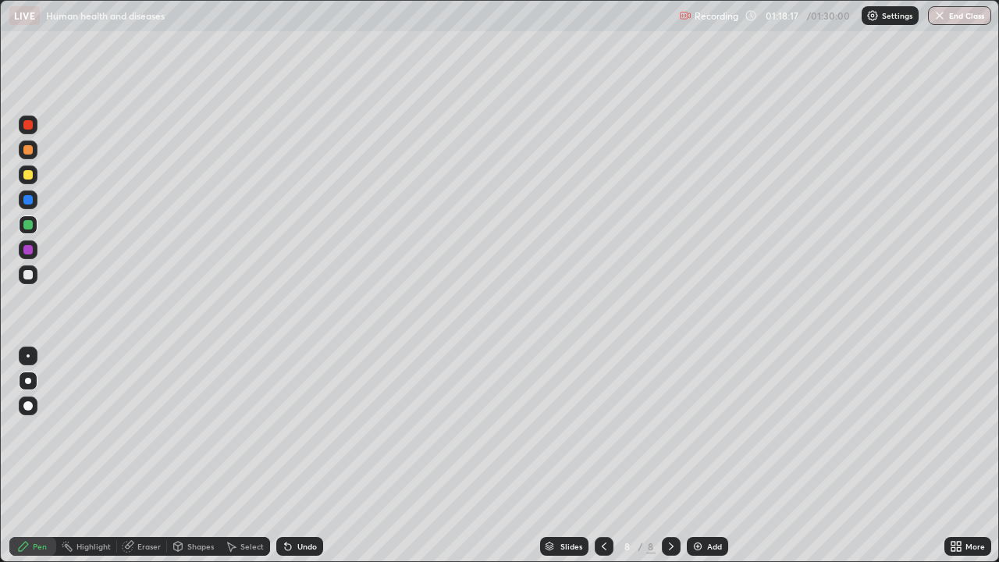
click at [28, 176] on div at bounding box center [27, 174] width 9 height 9
click at [23, 274] on div at bounding box center [27, 274] width 9 height 9
click at [310, 503] on div "Undo" at bounding box center [307, 546] width 20 height 8
click at [288, 503] on div "Undo" at bounding box center [299, 546] width 47 height 19
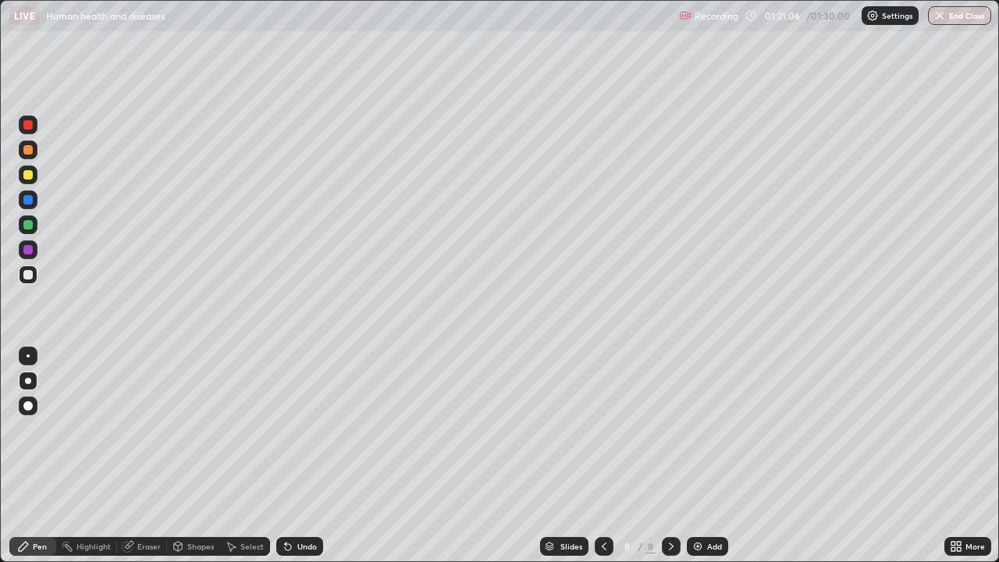
click at [289, 503] on div "Undo" at bounding box center [299, 546] width 47 height 19
click at [34, 250] on div at bounding box center [28, 249] width 19 height 19
click at [299, 503] on div "Undo" at bounding box center [307, 546] width 20 height 8
click at [310, 503] on div "Undo" at bounding box center [307, 546] width 20 height 8
click at [956, 23] on button "End Class" at bounding box center [960, 15] width 62 height 19
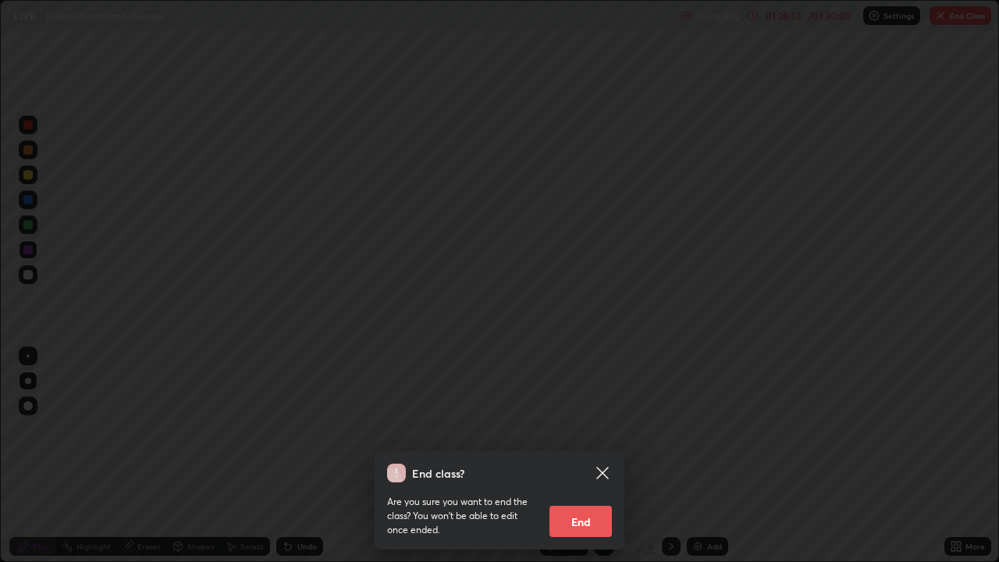
click at [938, 456] on div "End class? Are you sure you want to end the class? You won’t be able to edit on…" at bounding box center [499, 281] width 999 height 562
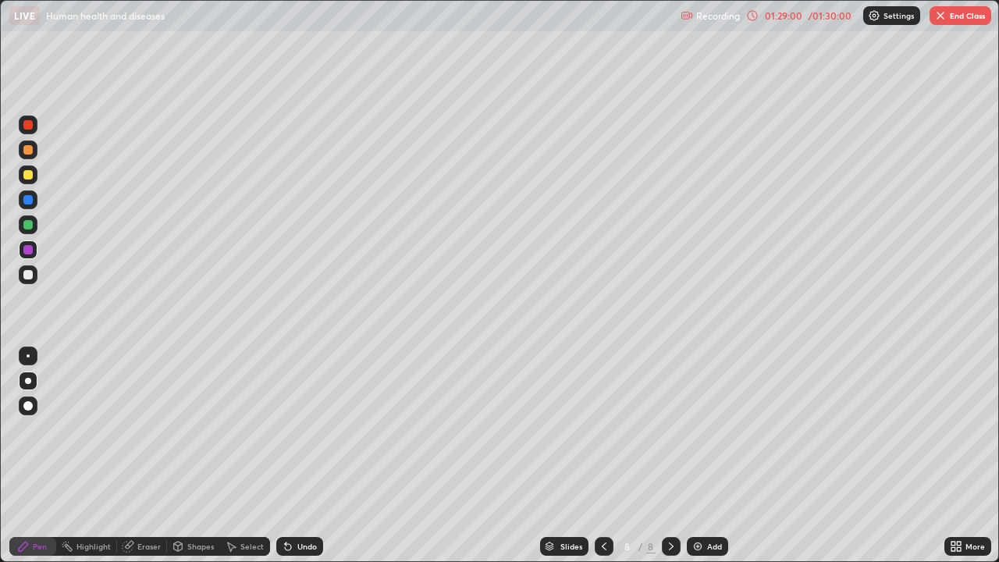
click at [955, 16] on button "End Class" at bounding box center [960, 15] width 62 height 19
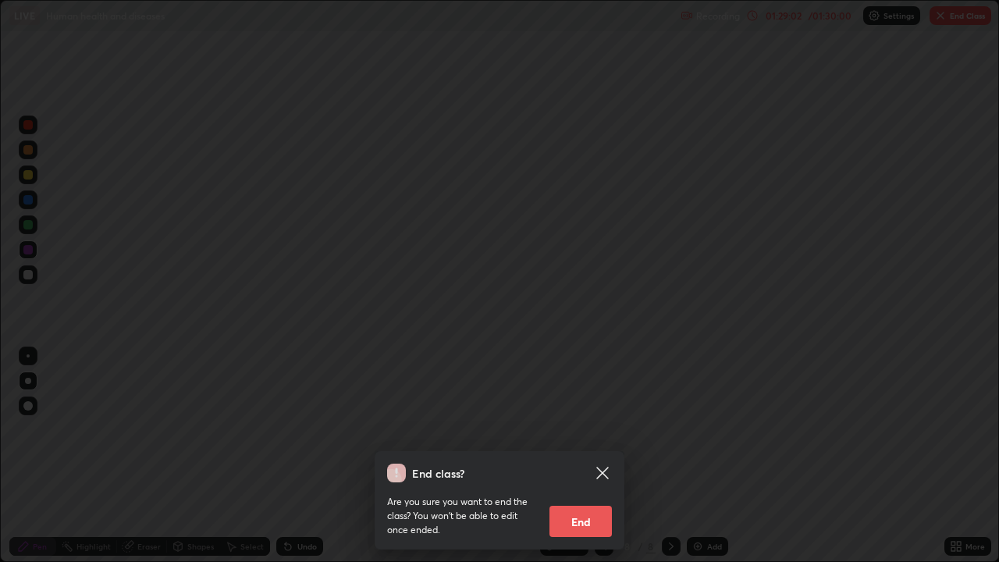
click at [599, 468] on icon at bounding box center [602, 472] width 12 height 12
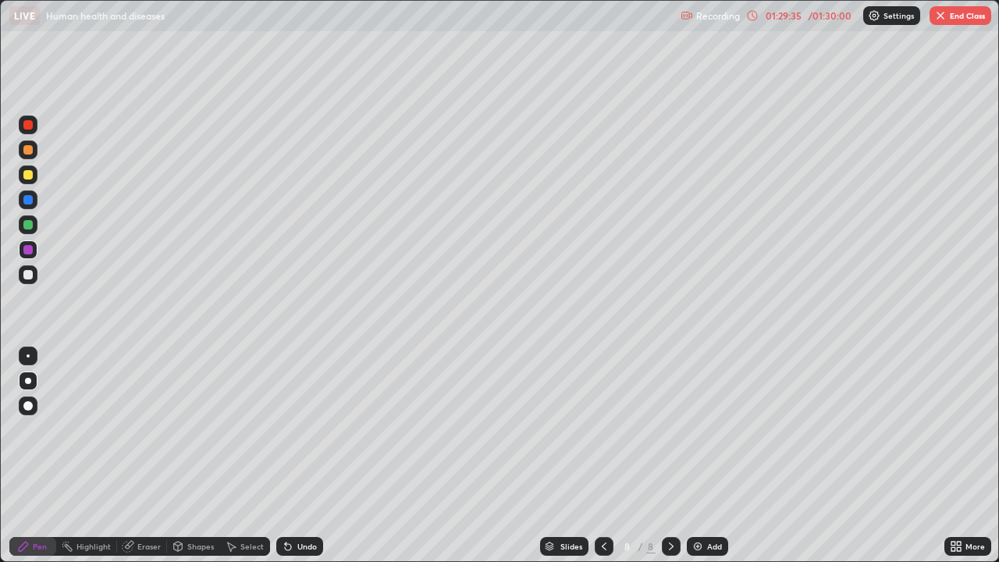
click at [977, 14] on button "End Class" at bounding box center [960, 15] width 62 height 19
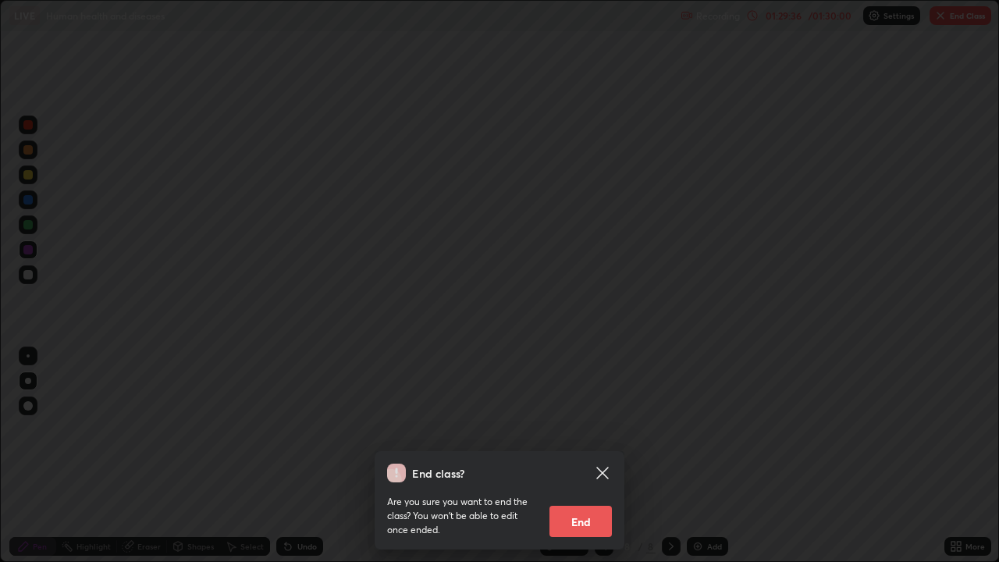
click at [572, 503] on button "End" at bounding box center [580, 520] width 62 height 31
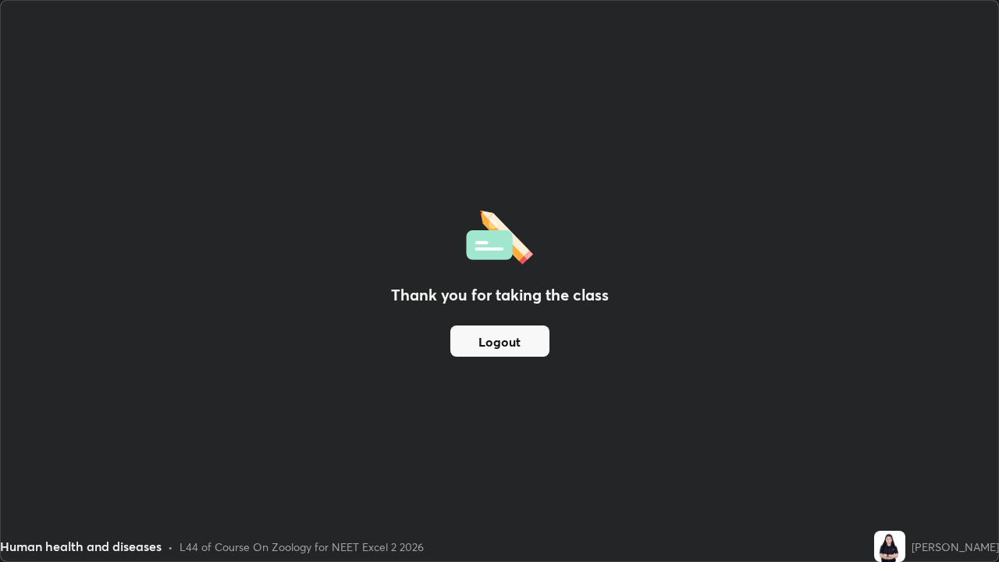
click at [710, 364] on div "Thank you for taking the class Logout" at bounding box center [499, 281] width 997 height 560
